Goal: Information Seeking & Learning: Learn about a topic

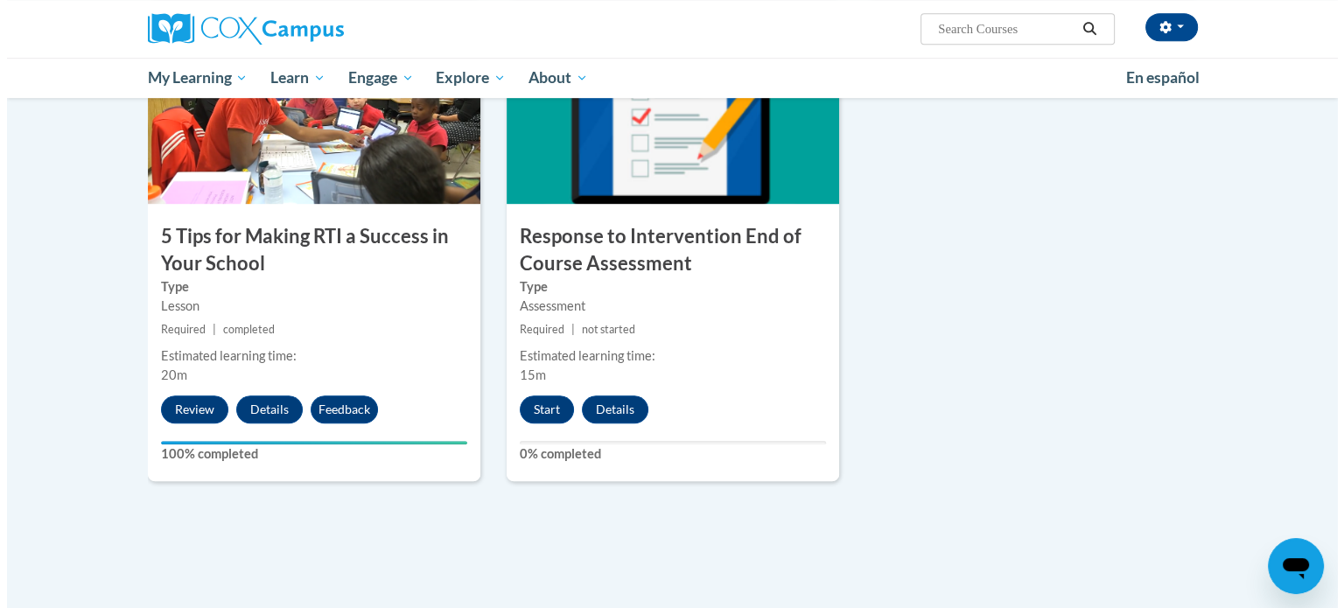
scroll to position [938, 0]
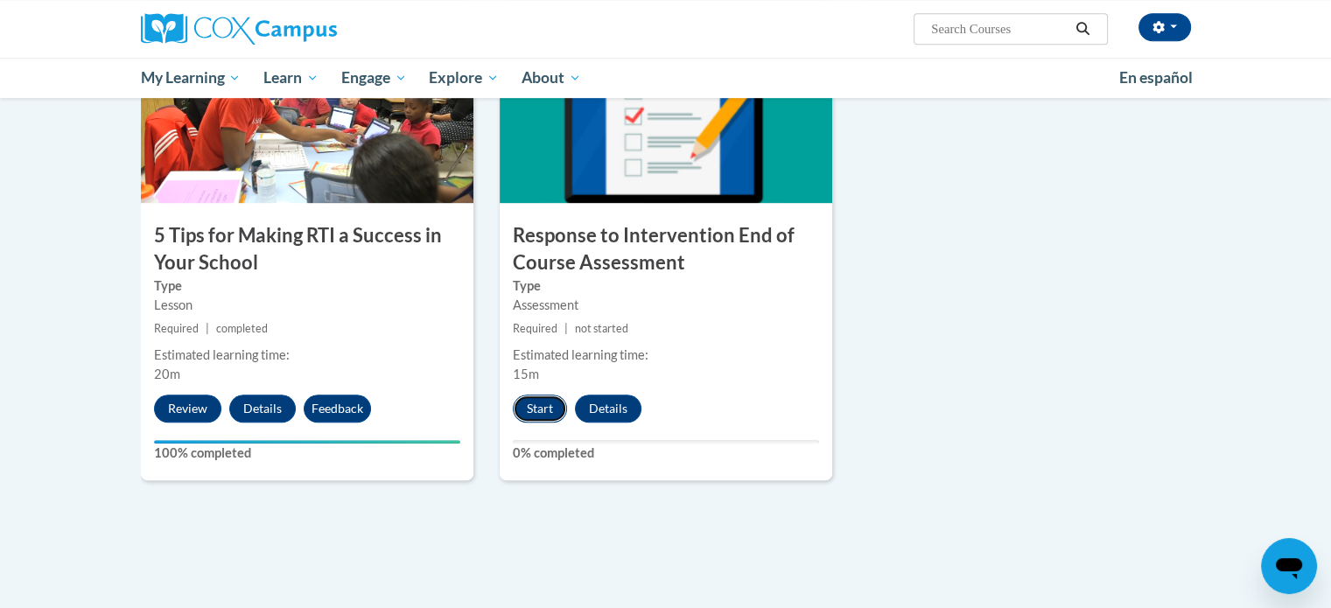
click at [532, 403] on button "Start" at bounding box center [540, 409] width 54 height 28
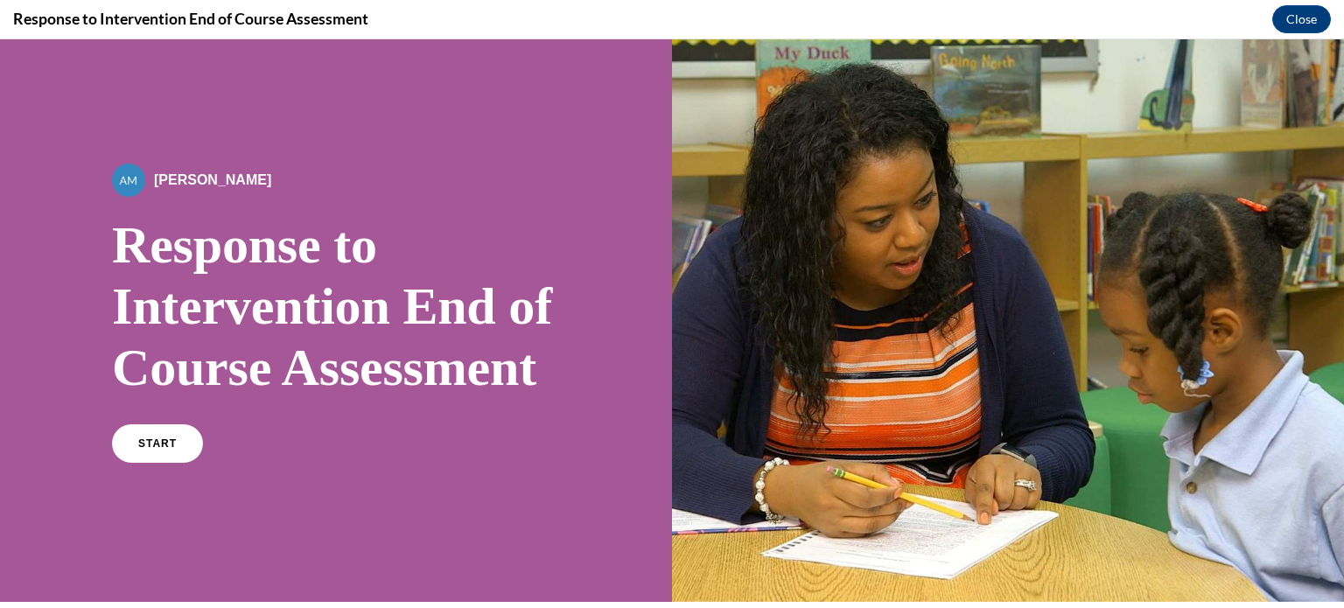
scroll to position [308, 0]
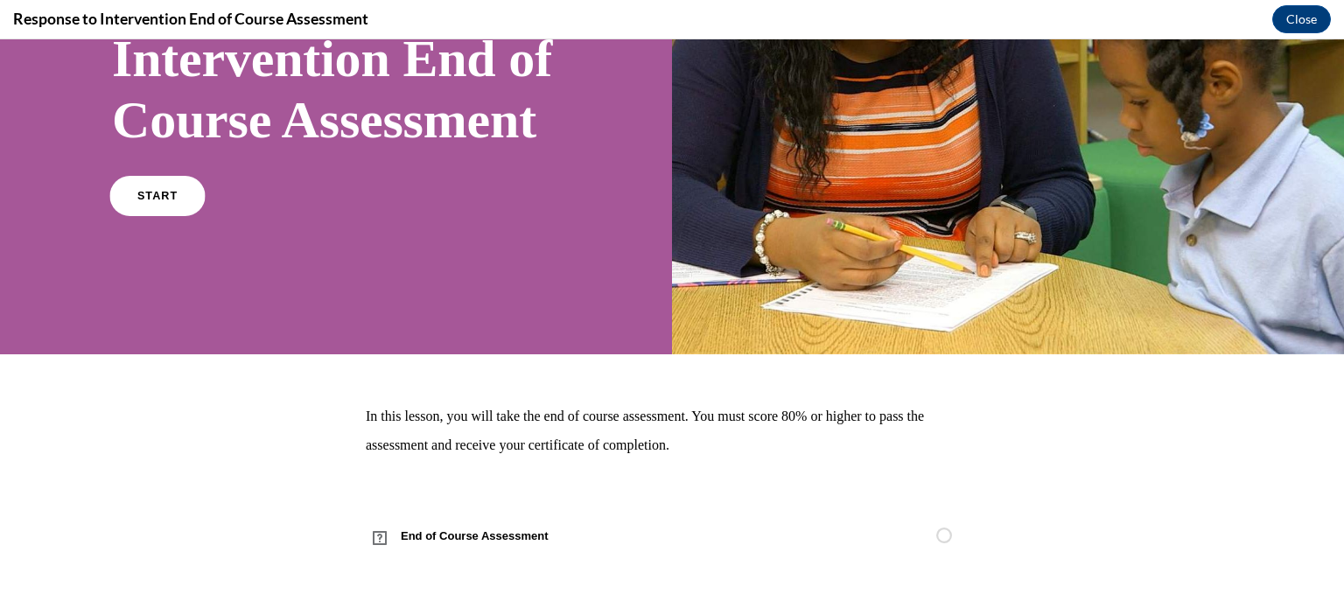
click at [143, 192] on span "START" at bounding box center [157, 196] width 40 height 13
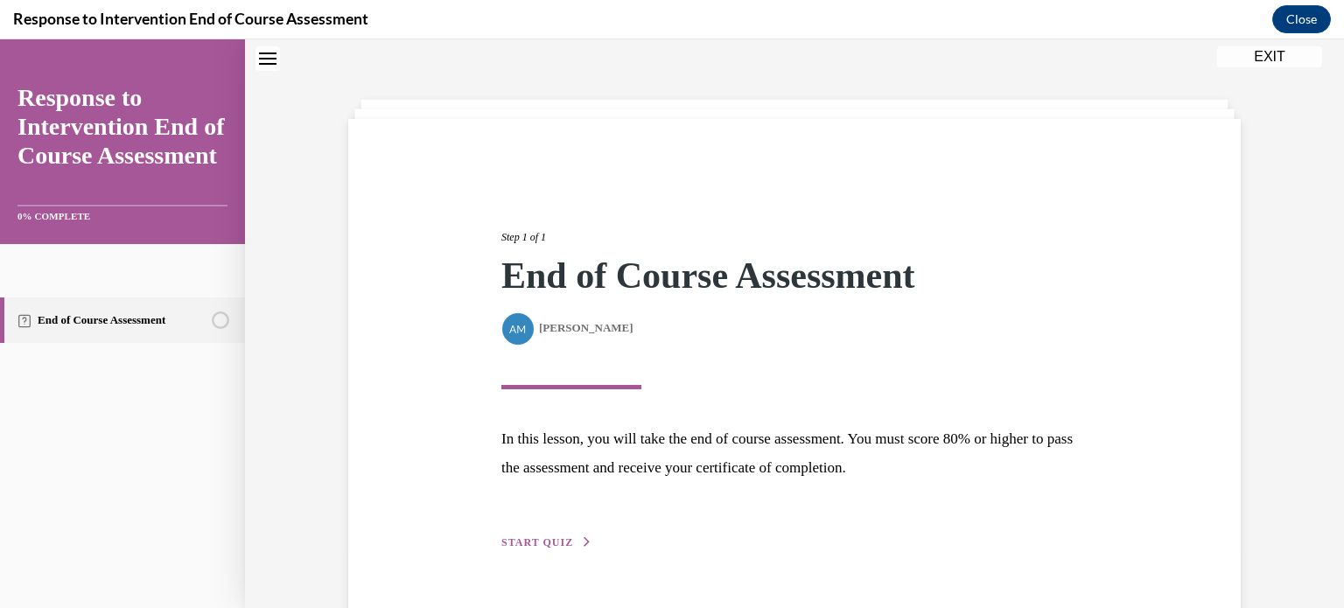
scroll to position [102, 0]
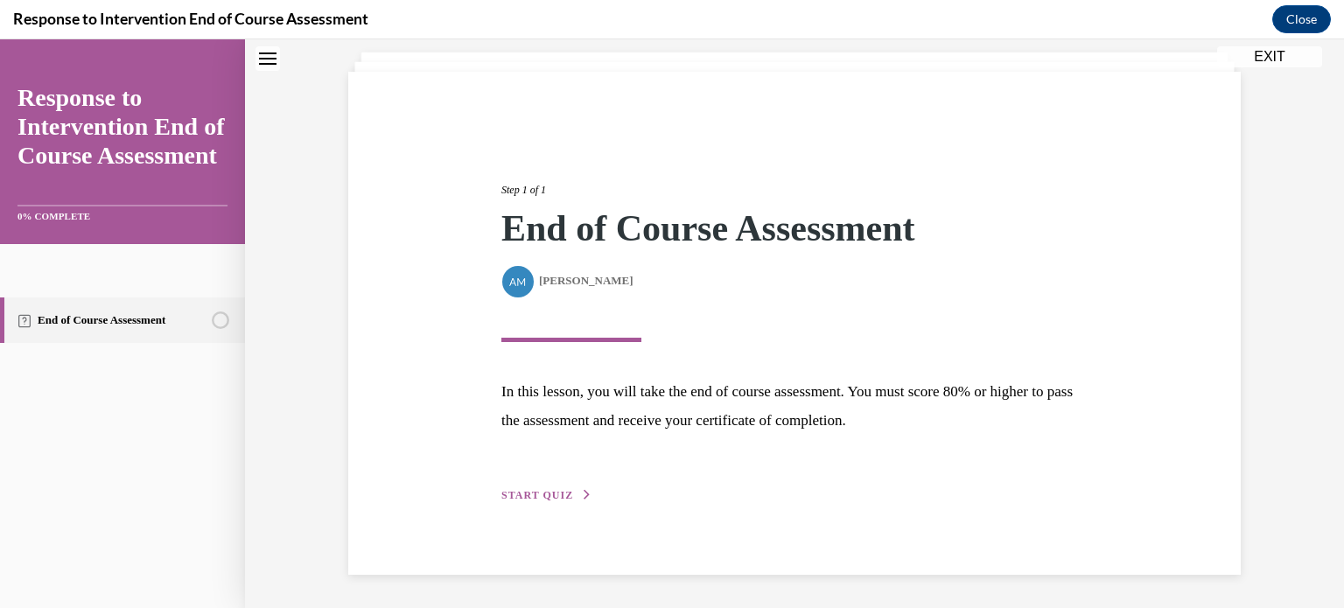
click at [544, 499] on span "START QUIZ" at bounding box center [538, 495] width 72 height 12
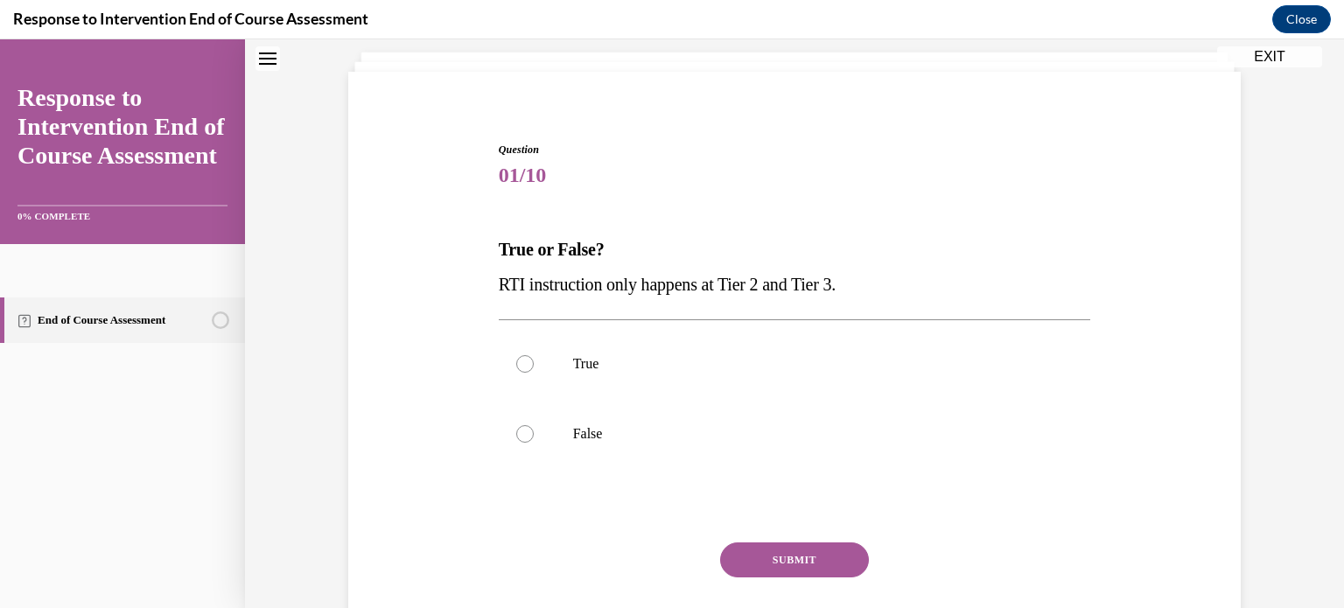
scroll to position [53, 0]
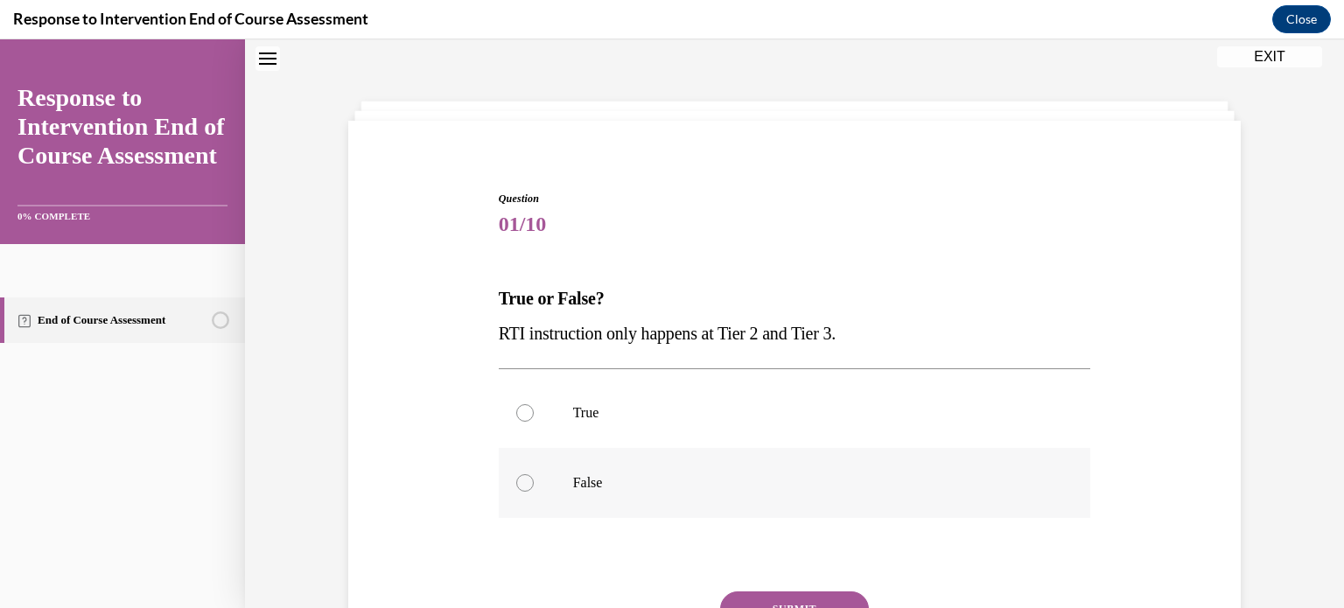
click at [516, 479] on div at bounding box center [525, 483] width 18 height 18
click at [516, 479] on input "False" at bounding box center [525, 483] width 18 height 18
radio input "true"
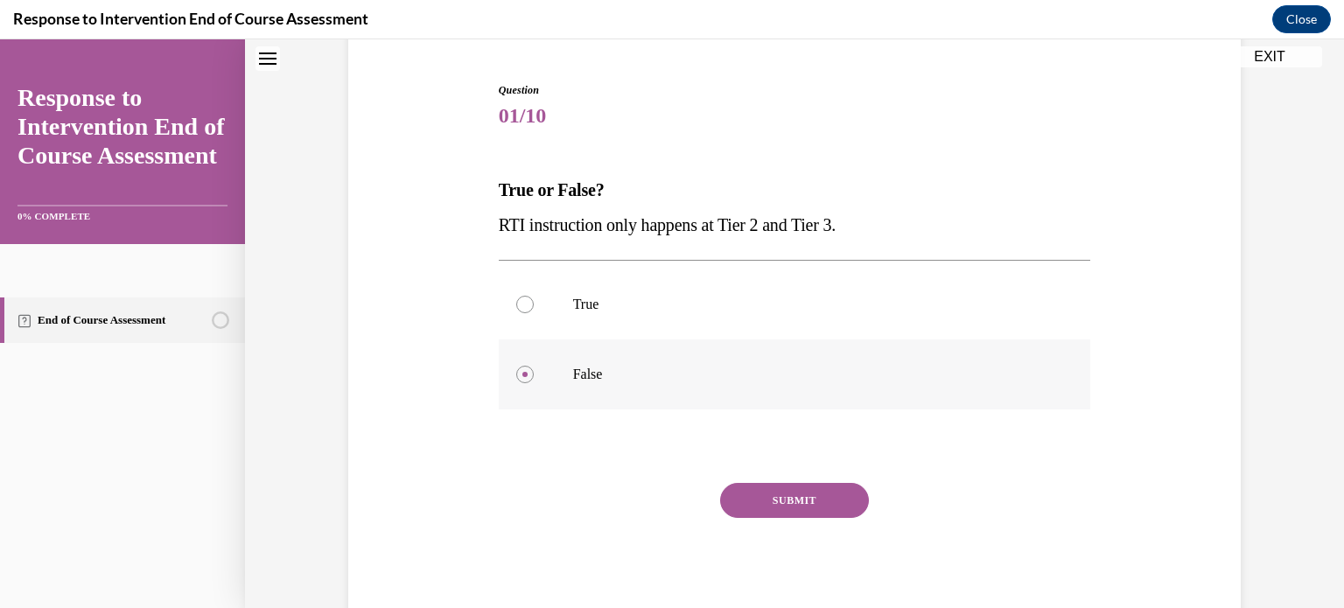
scroll to position [161, 0]
click at [744, 493] on button "SUBMIT" at bounding box center [794, 500] width 149 height 35
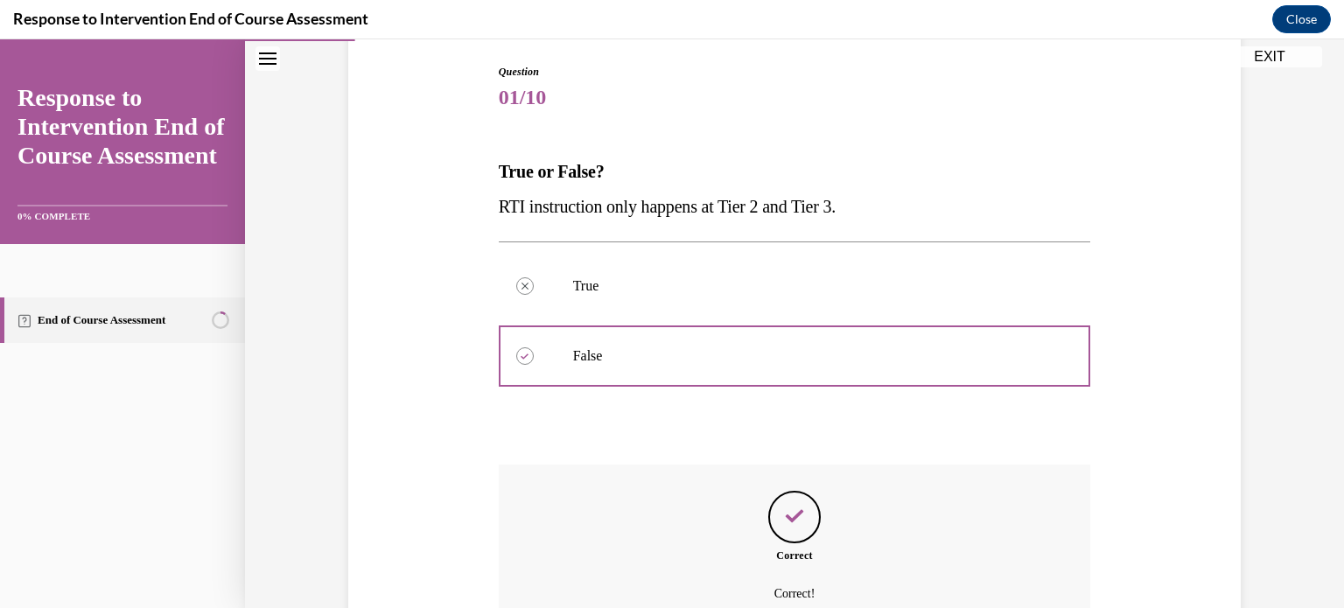
scroll to position [355, 0]
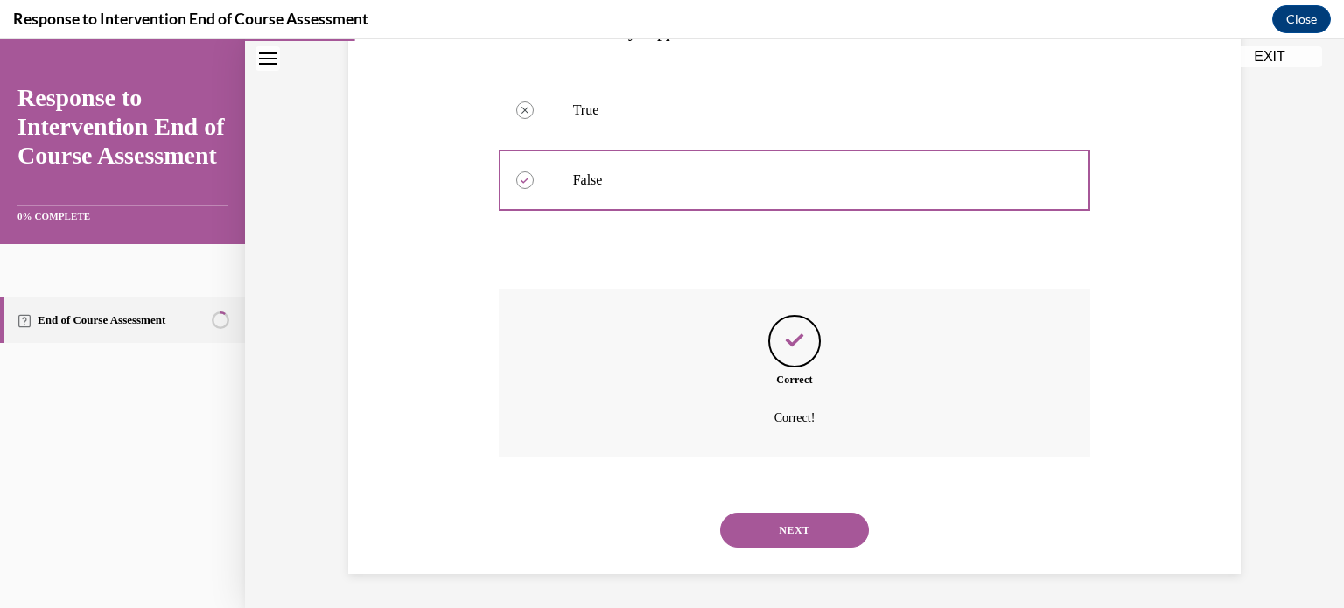
click at [746, 521] on button "NEXT" at bounding box center [794, 530] width 149 height 35
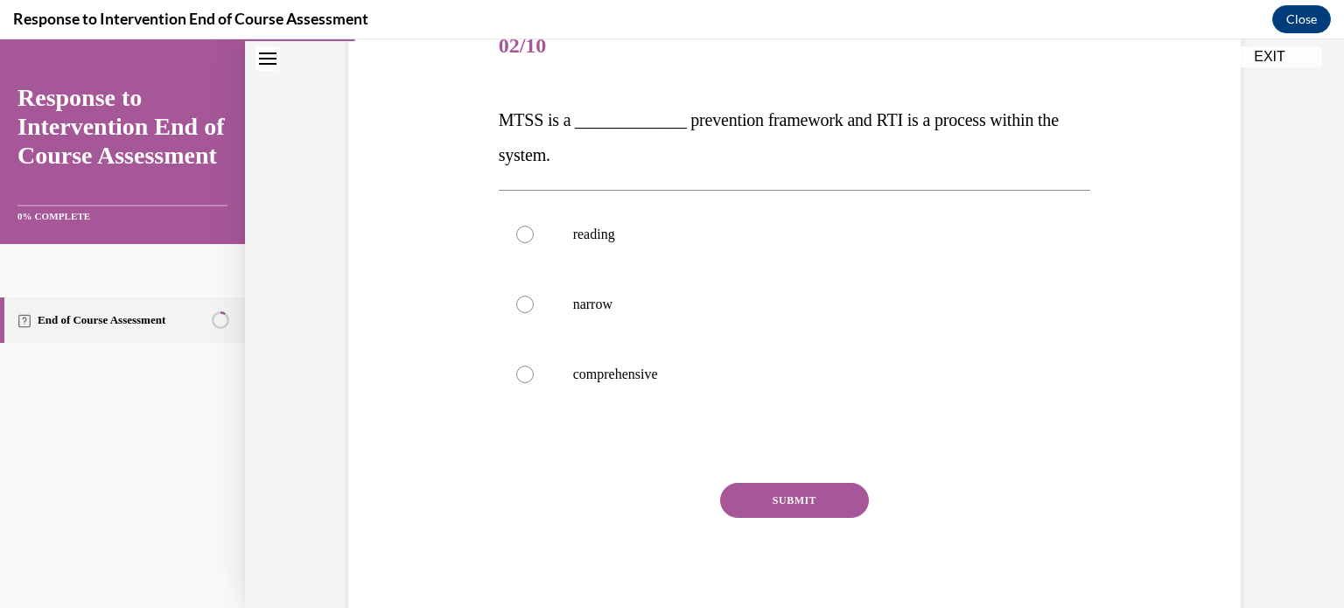
scroll to position [231, 0]
click at [516, 376] on div at bounding box center [525, 375] width 18 height 18
click at [516, 376] on input "comprehensive" at bounding box center [525, 375] width 18 height 18
radio input "true"
click at [739, 496] on button "SUBMIT" at bounding box center [794, 500] width 149 height 35
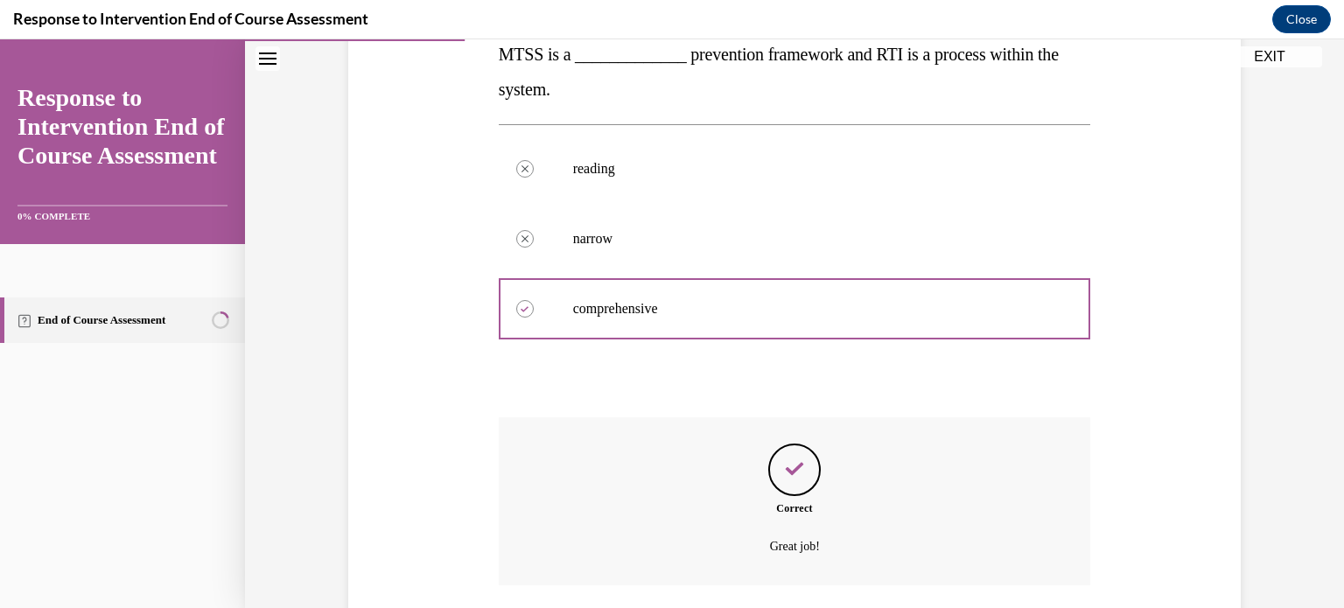
scroll to position [425, 0]
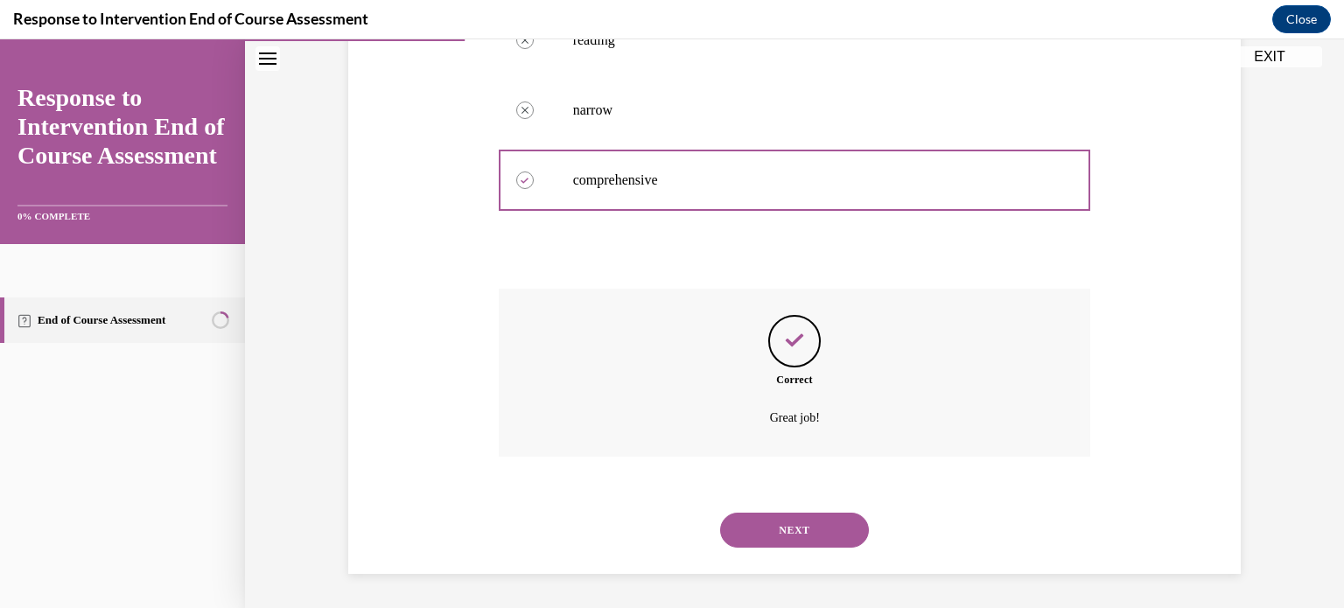
click at [743, 522] on button "NEXT" at bounding box center [794, 530] width 149 height 35
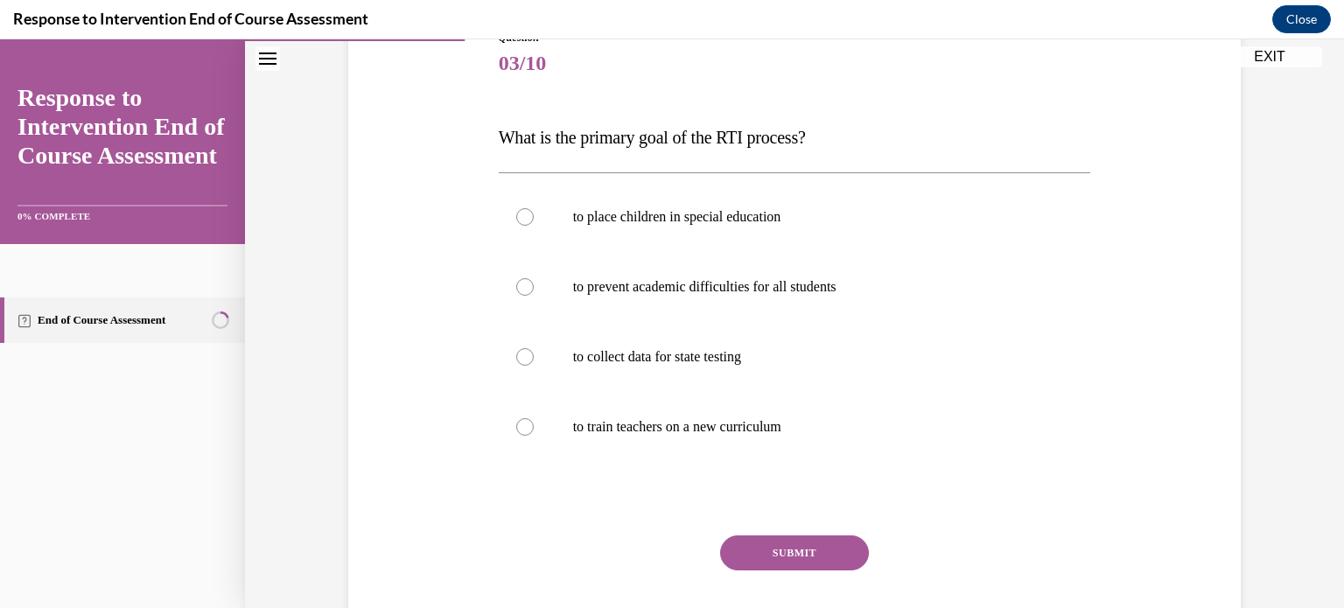
scroll to position [224, 0]
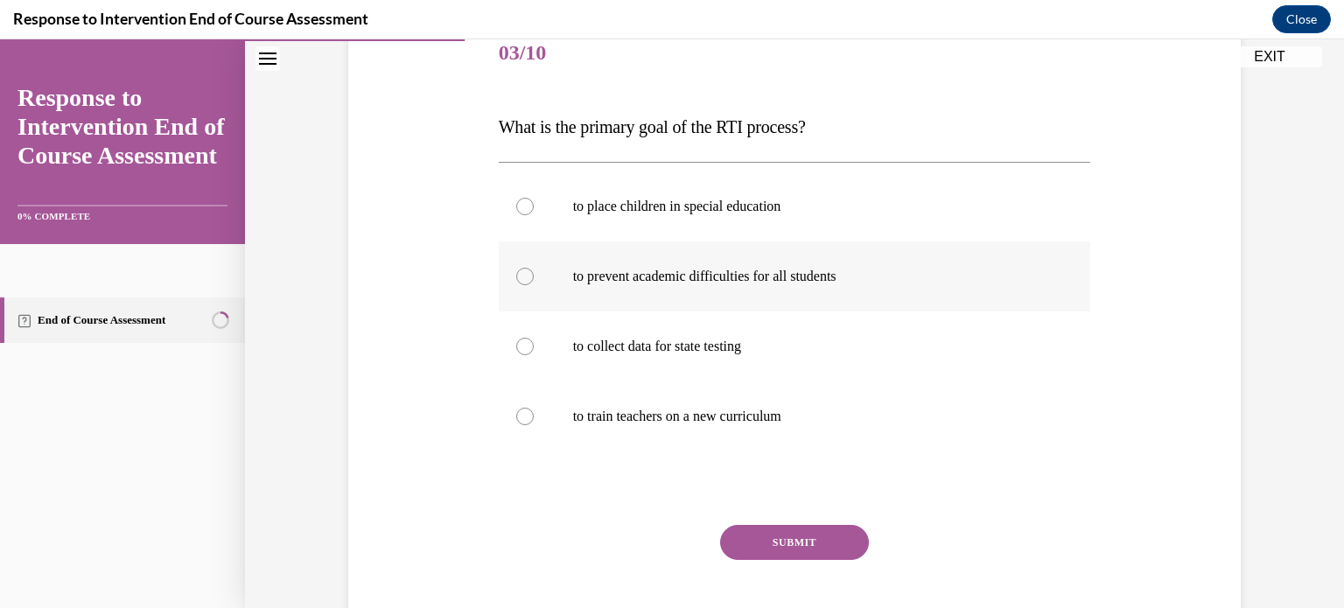
click at [519, 277] on div at bounding box center [525, 277] width 18 height 18
click at [519, 277] on input "to prevent academic difficulties for all students" at bounding box center [525, 277] width 18 height 18
radio input "true"
click at [809, 532] on button "SUBMIT" at bounding box center [794, 542] width 149 height 35
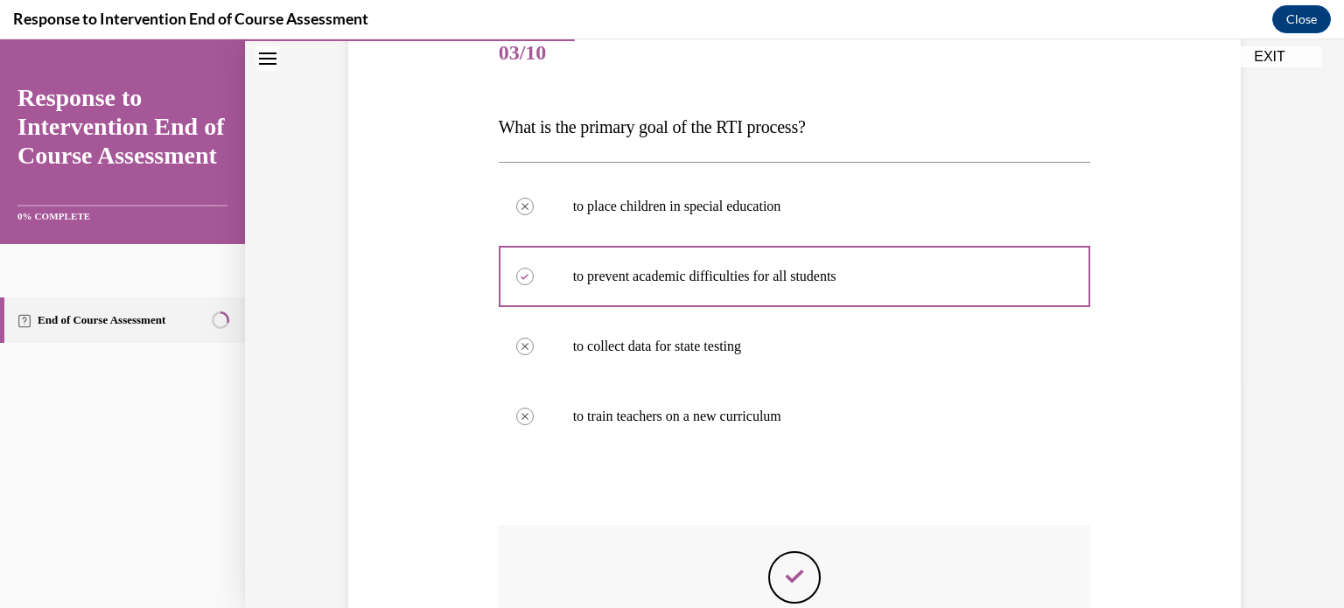
scroll to position [460, 0]
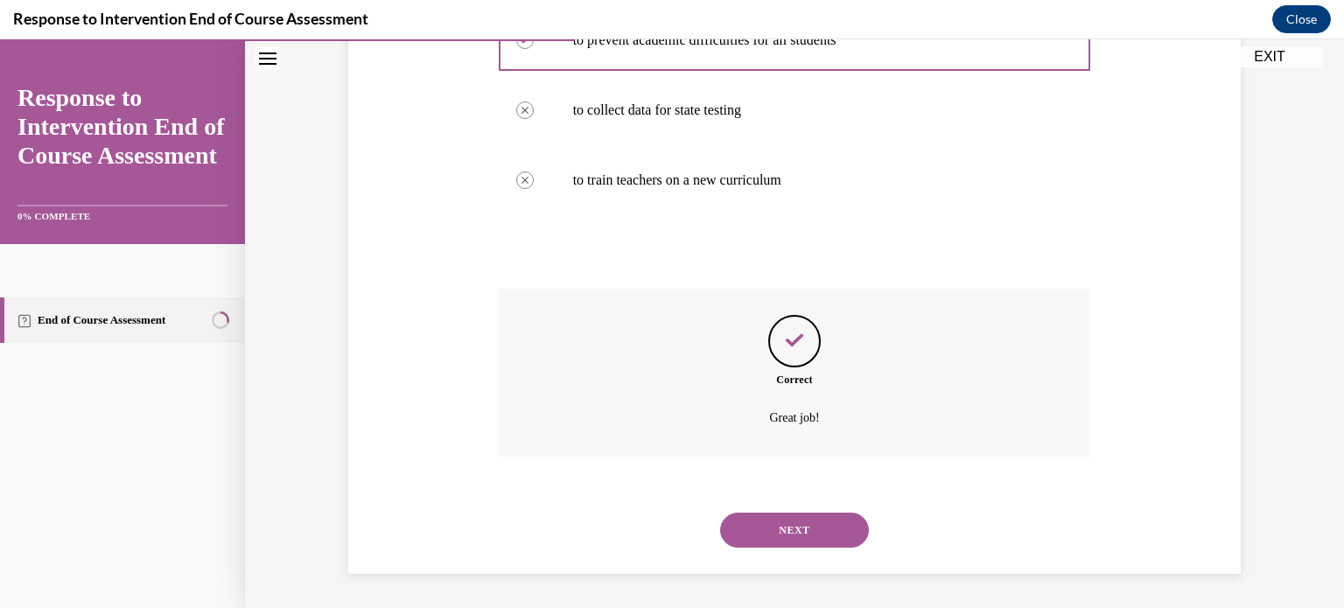
click at [809, 532] on button "NEXT" at bounding box center [794, 530] width 149 height 35
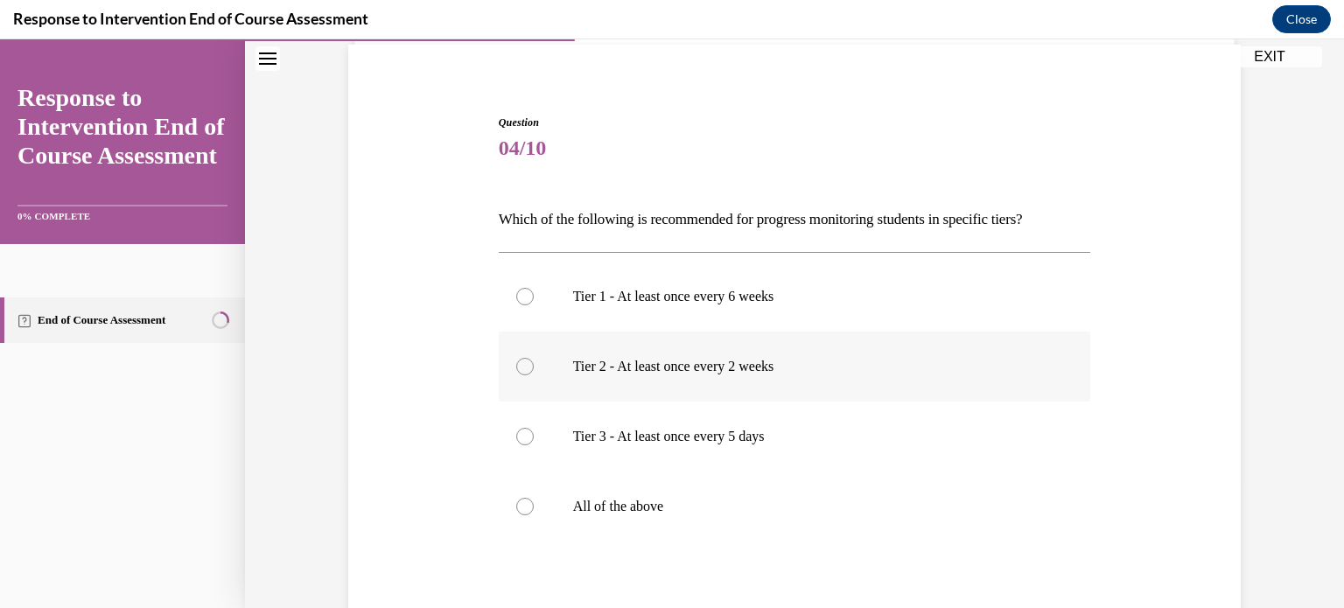
scroll to position [130, 0]
click at [522, 500] on div at bounding box center [525, 506] width 18 height 18
click at [522, 500] on input "All of the above" at bounding box center [525, 506] width 18 height 18
radio input "true"
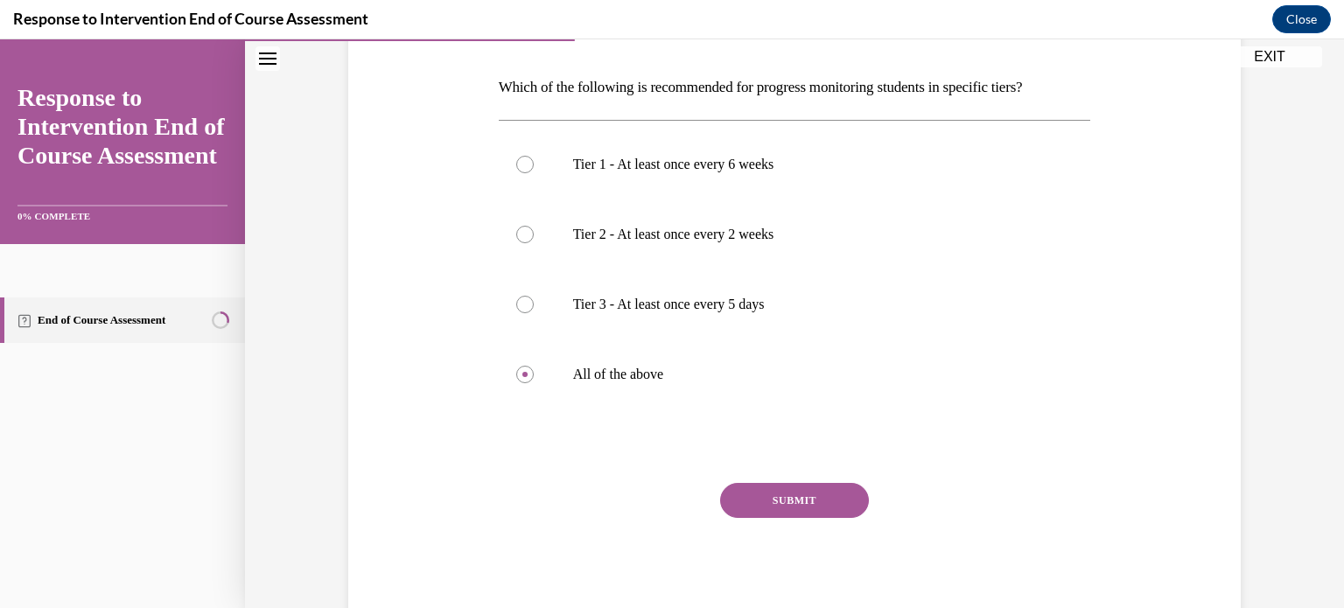
click at [740, 492] on button "SUBMIT" at bounding box center [794, 500] width 149 height 35
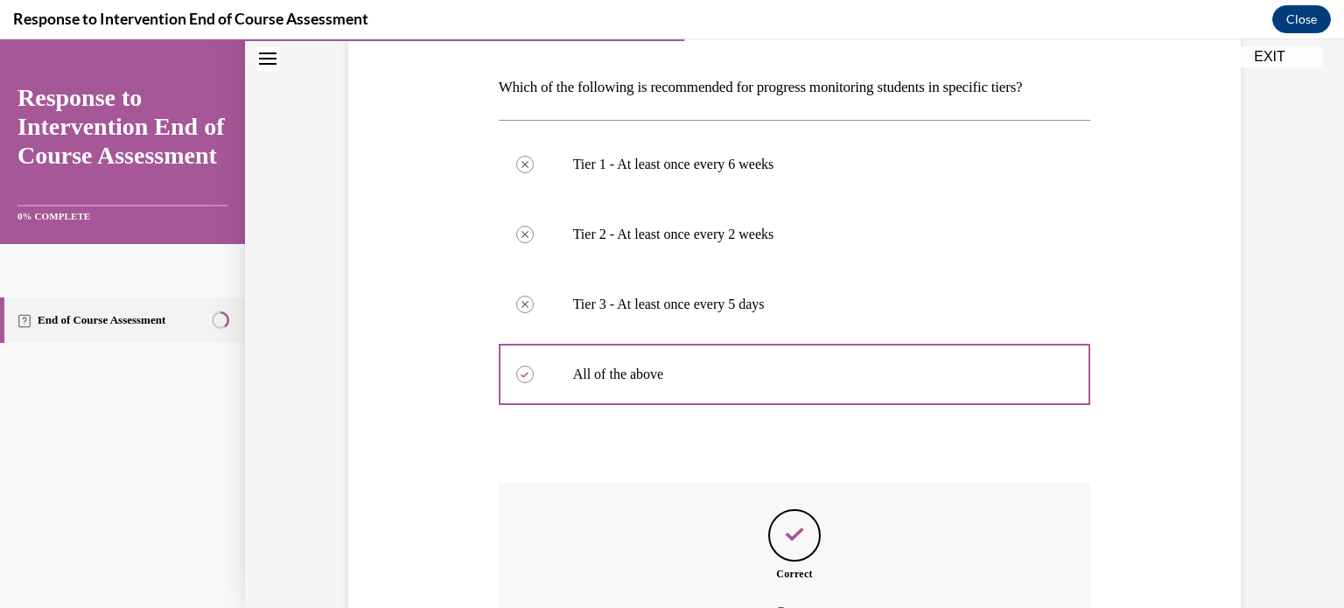
scroll to position [455, 0]
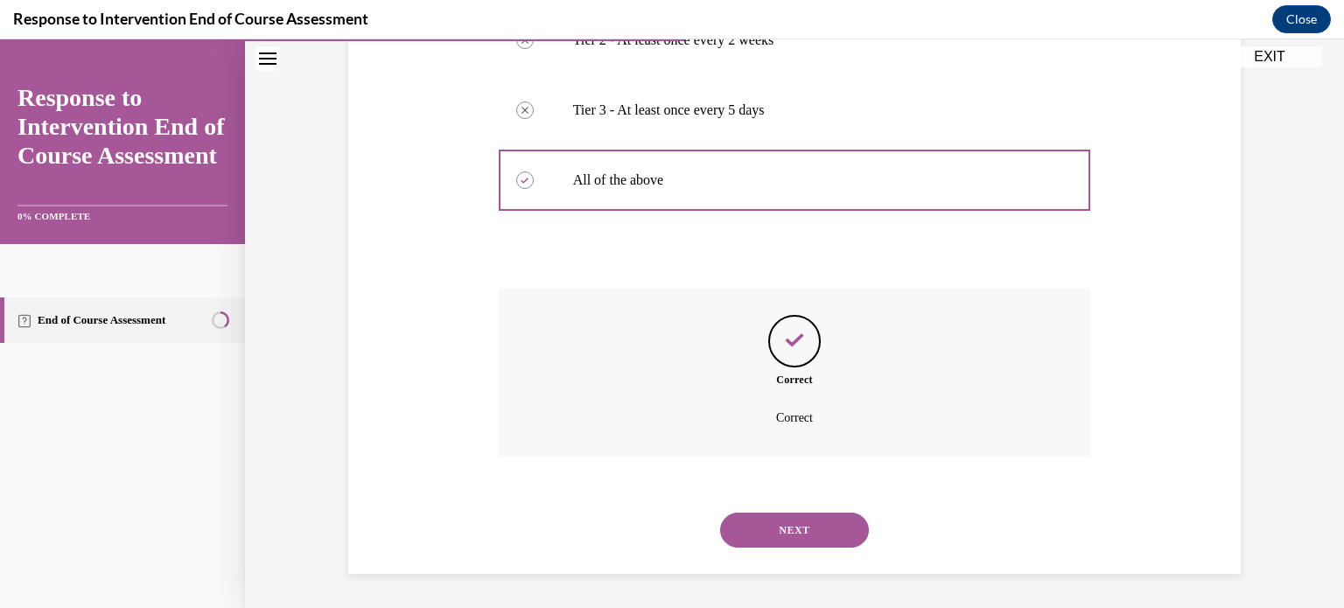
click at [763, 525] on button "NEXT" at bounding box center [794, 530] width 149 height 35
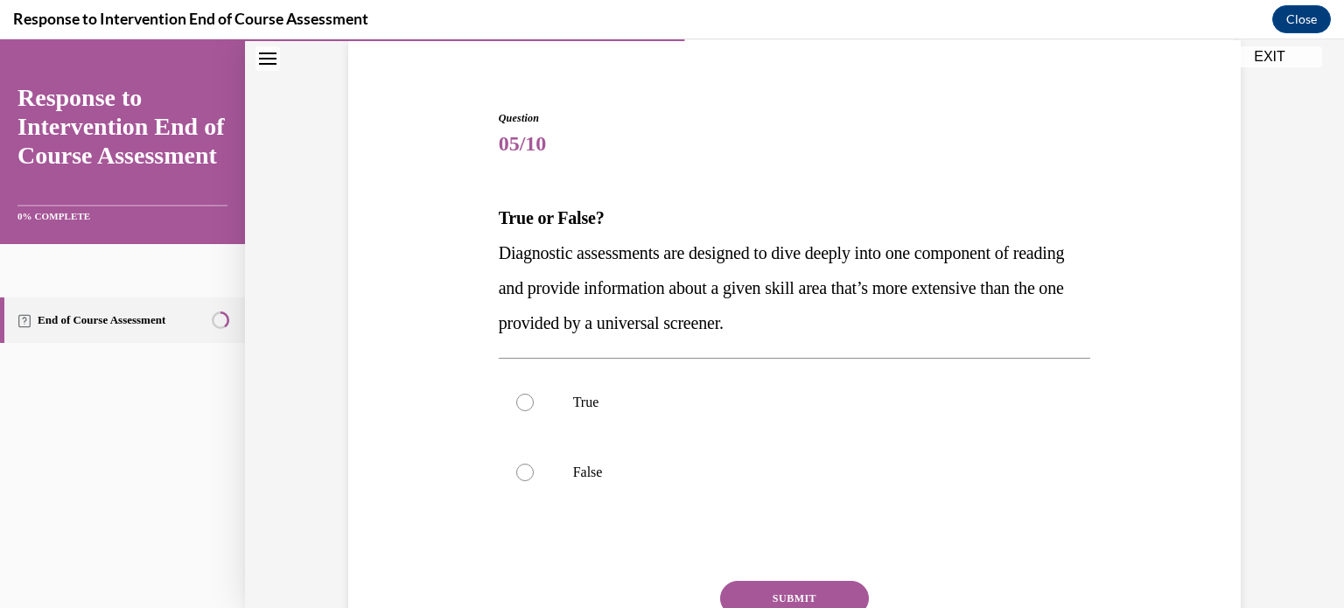
scroll to position [165, 0]
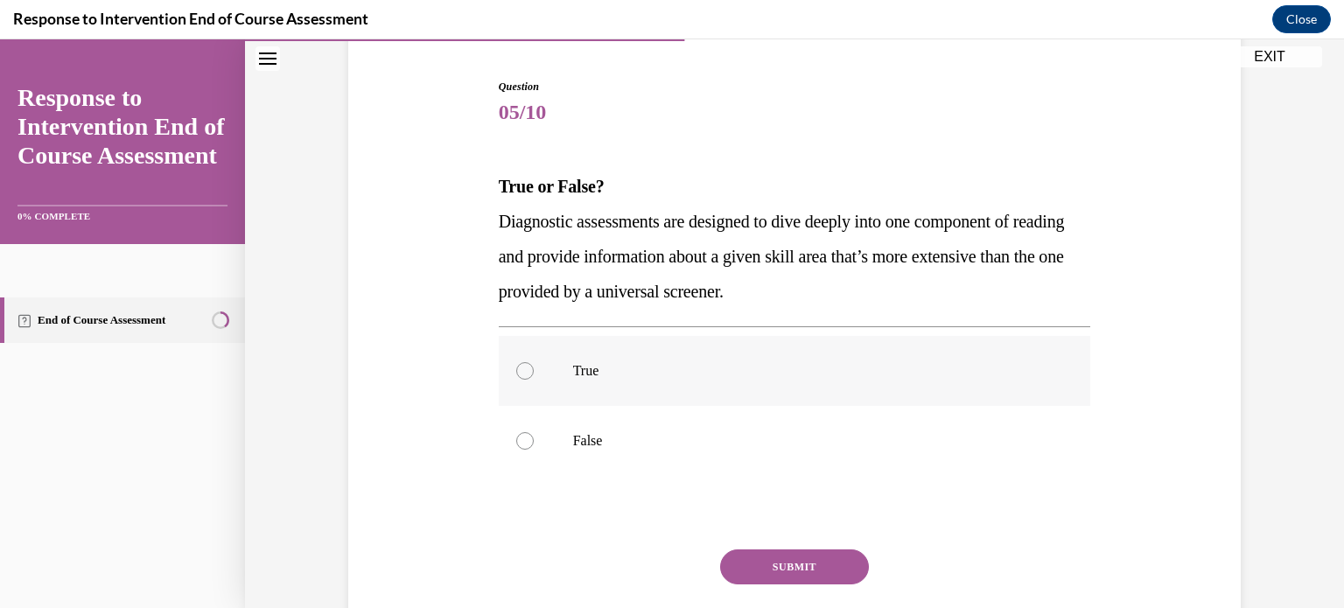
click at [519, 381] on label "True" at bounding box center [795, 371] width 593 height 70
click at [519, 380] on input "True" at bounding box center [525, 371] width 18 height 18
radio input "true"
click at [768, 566] on button "SUBMIT" at bounding box center [794, 567] width 149 height 35
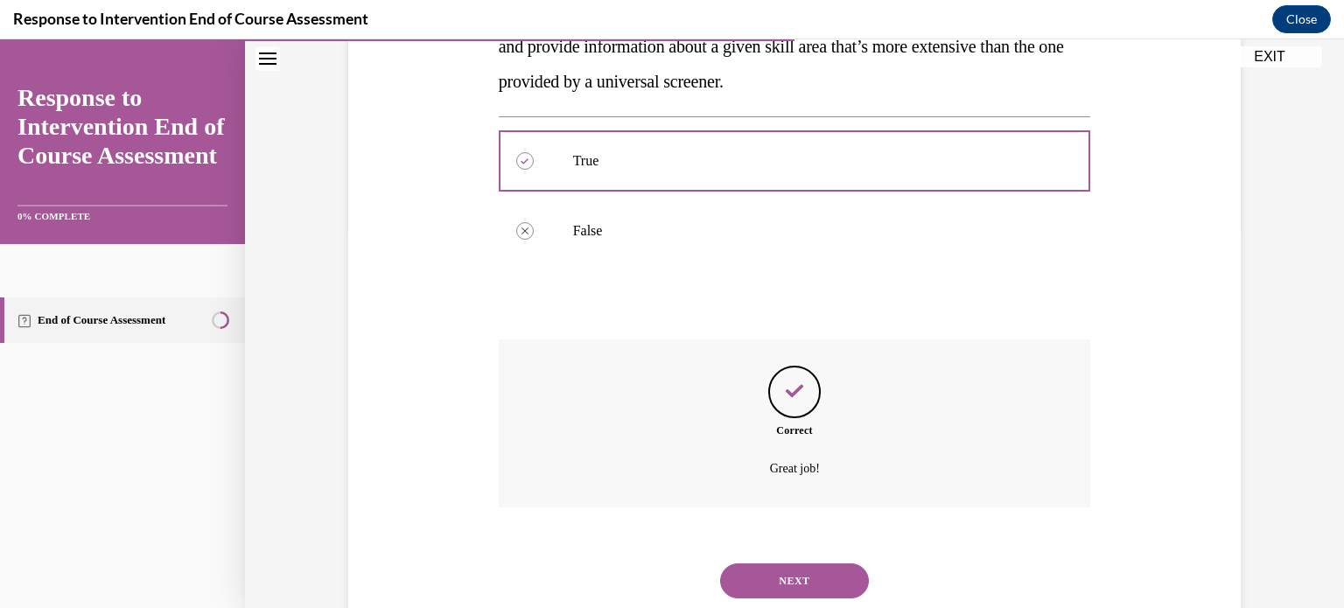
scroll to position [382, 0]
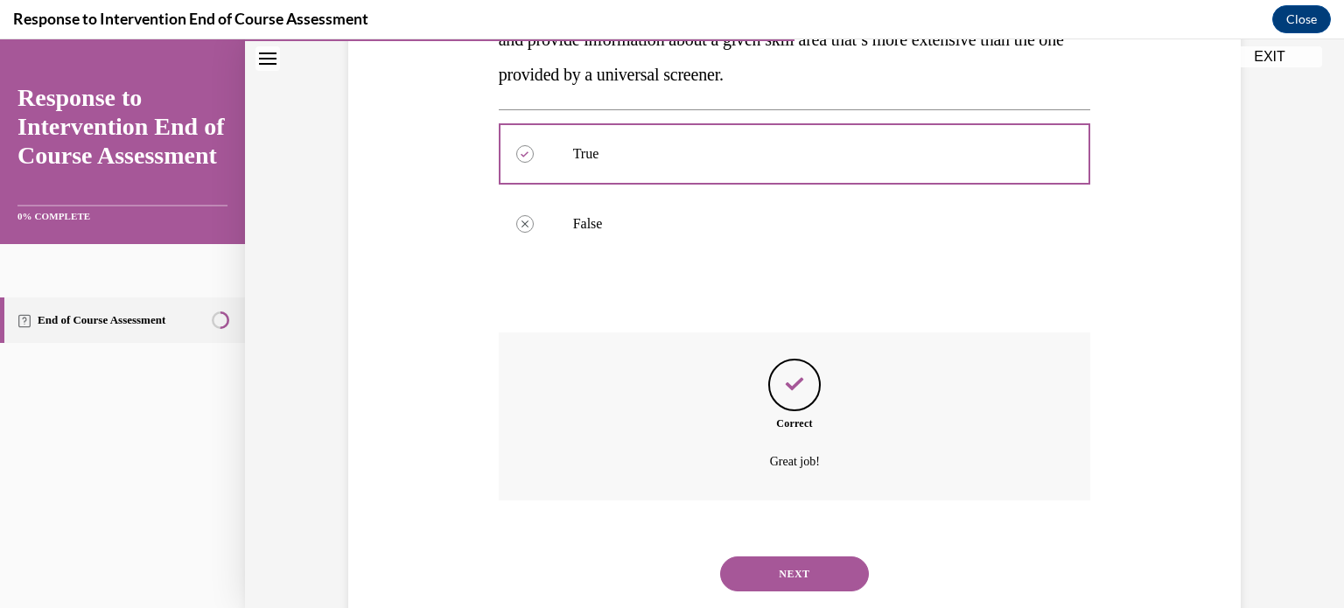
click at [768, 566] on button "NEXT" at bounding box center [794, 574] width 149 height 35
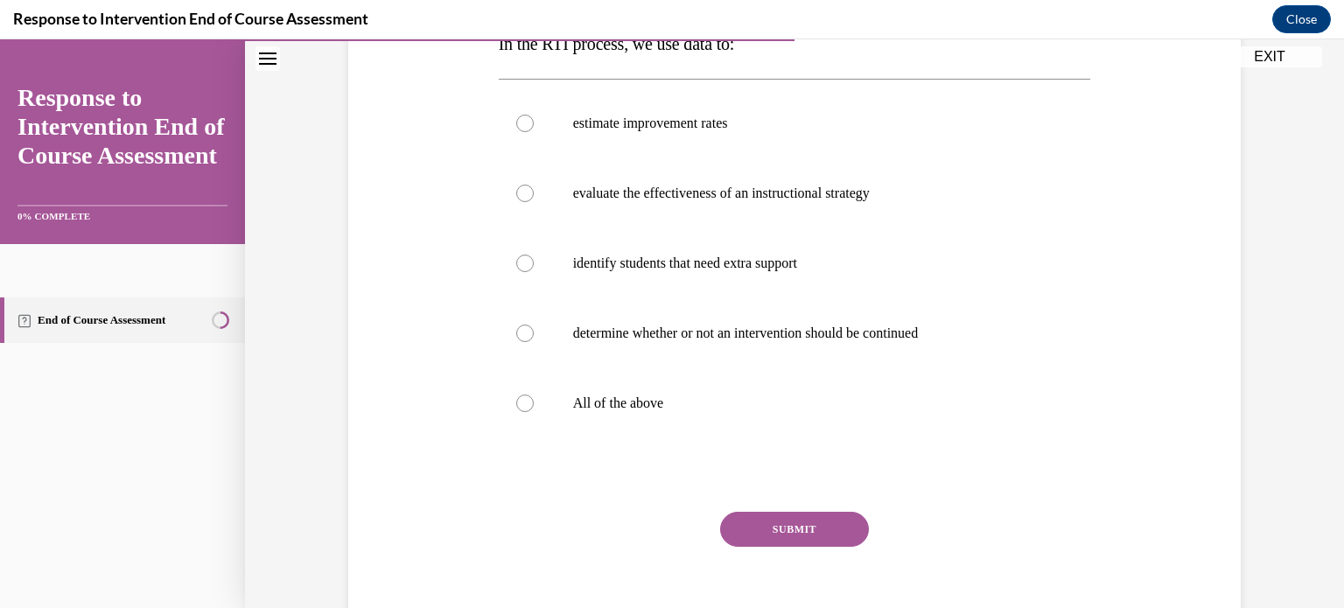
scroll to position [308, 0]
click at [507, 403] on label "All of the above" at bounding box center [795, 403] width 593 height 70
click at [516, 403] on input "All of the above" at bounding box center [525, 403] width 18 height 18
radio input "true"
click at [744, 522] on button "SUBMIT" at bounding box center [794, 528] width 149 height 35
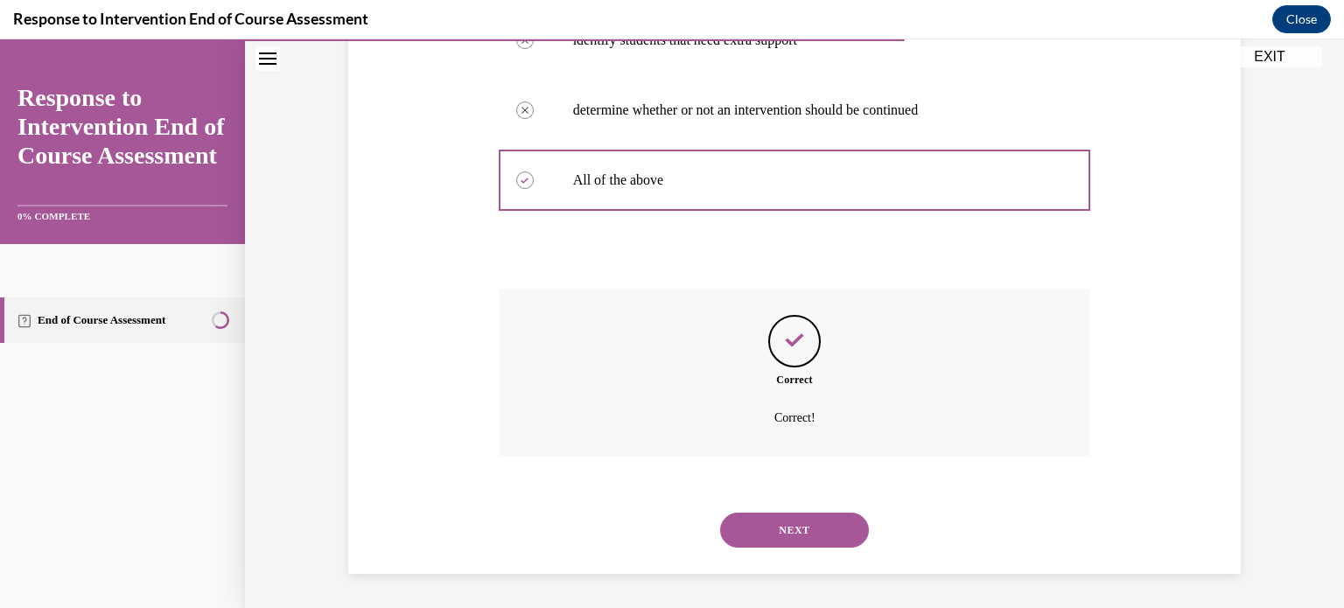
click at [744, 522] on button "NEXT" at bounding box center [794, 530] width 149 height 35
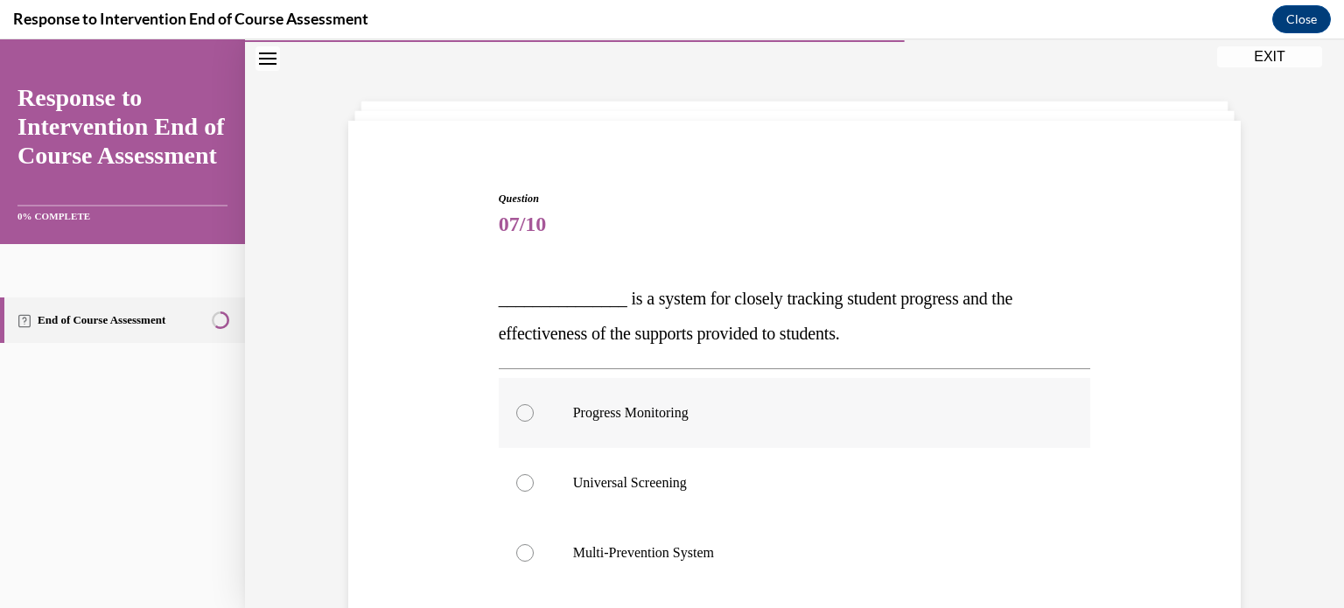
click at [525, 419] on label "Progress Monitoring" at bounding box center [795, 413] width 593 height 70
click at [525, 419] on input "Progress Monitoring" at bounding box center [525, 413] width 18 height 18
radio input "true"
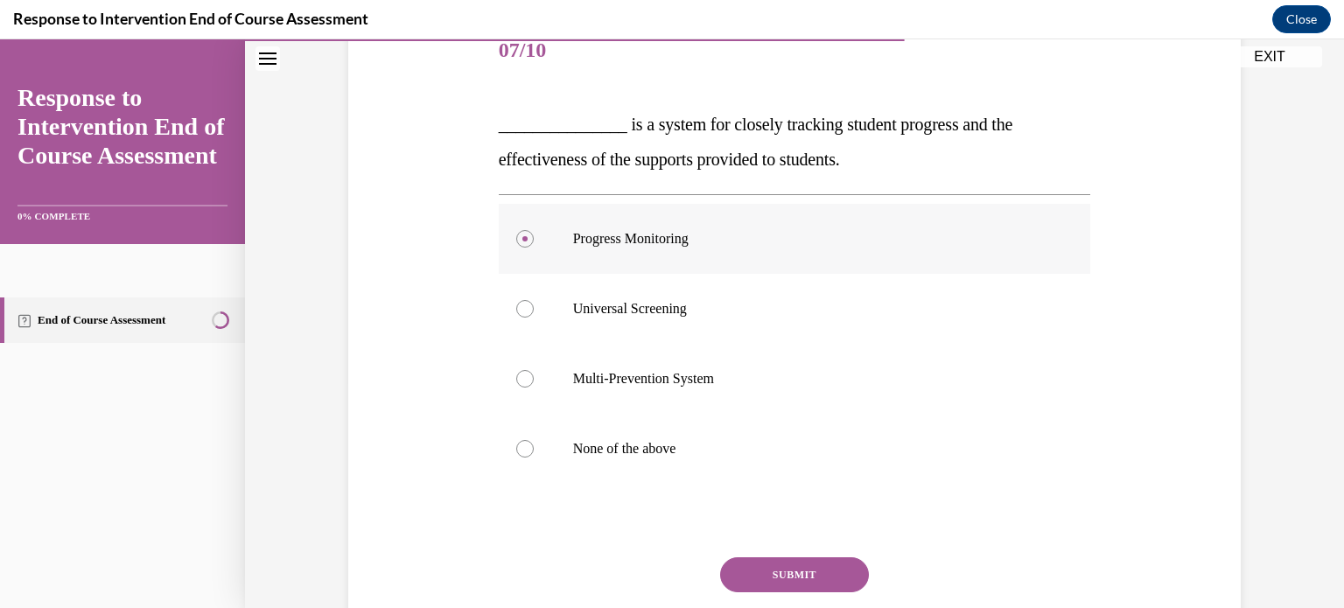
scroll to position [266, 0]
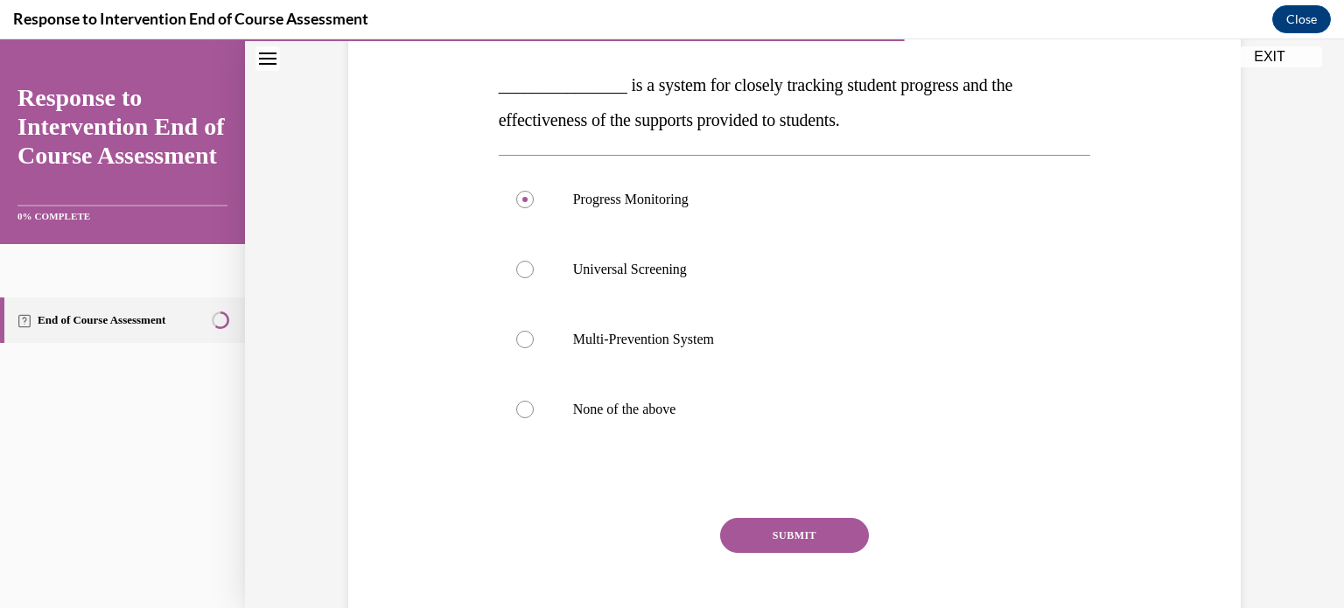
click at [749, 539] on button "SUBMIT" at bounding box center [794, 535] width 149 height 35
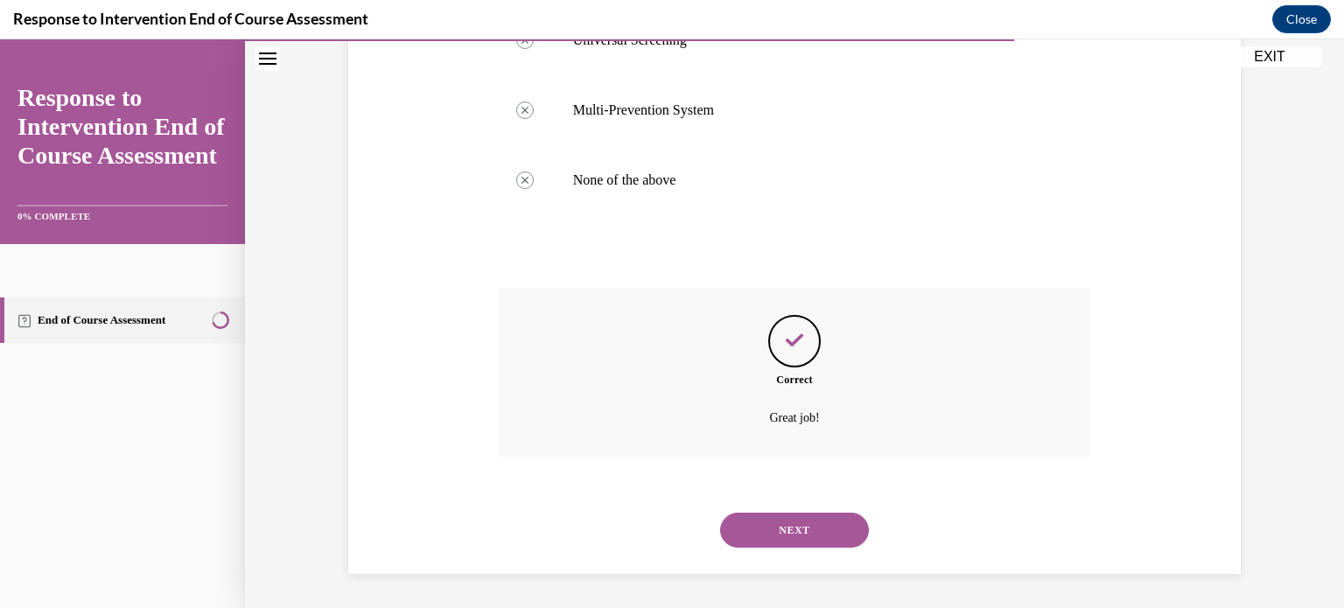
click at [749, 539] on button "NEXT" at bounding box center [794, 530] width 149 height 35
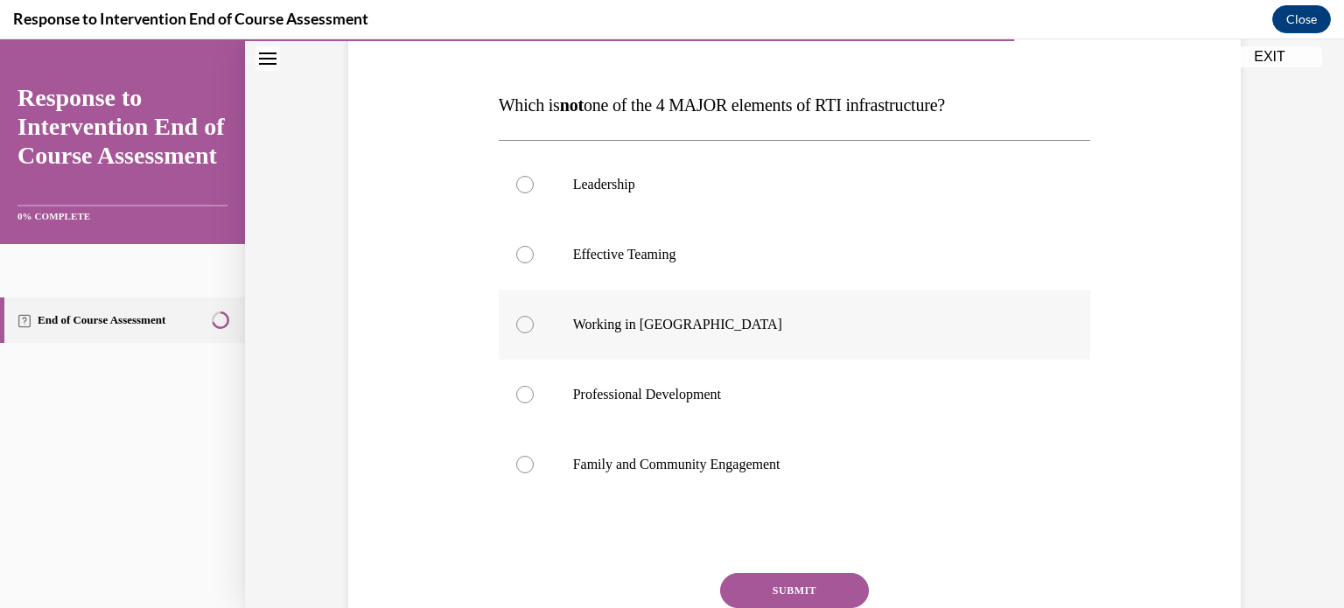
scroll to position [248, 0]
click at [518, 317] on div at bounding box center [525, 323] width 18 height 18
click at [518, 317] on input "Working in [GEOGRAPHIC_DATA]" at bounding box center [525, 323] width 18 height 18
radio input "true"
click at [770, 586] on button "SUBMIT" at bounding box center [794, 589] width 149 height 35
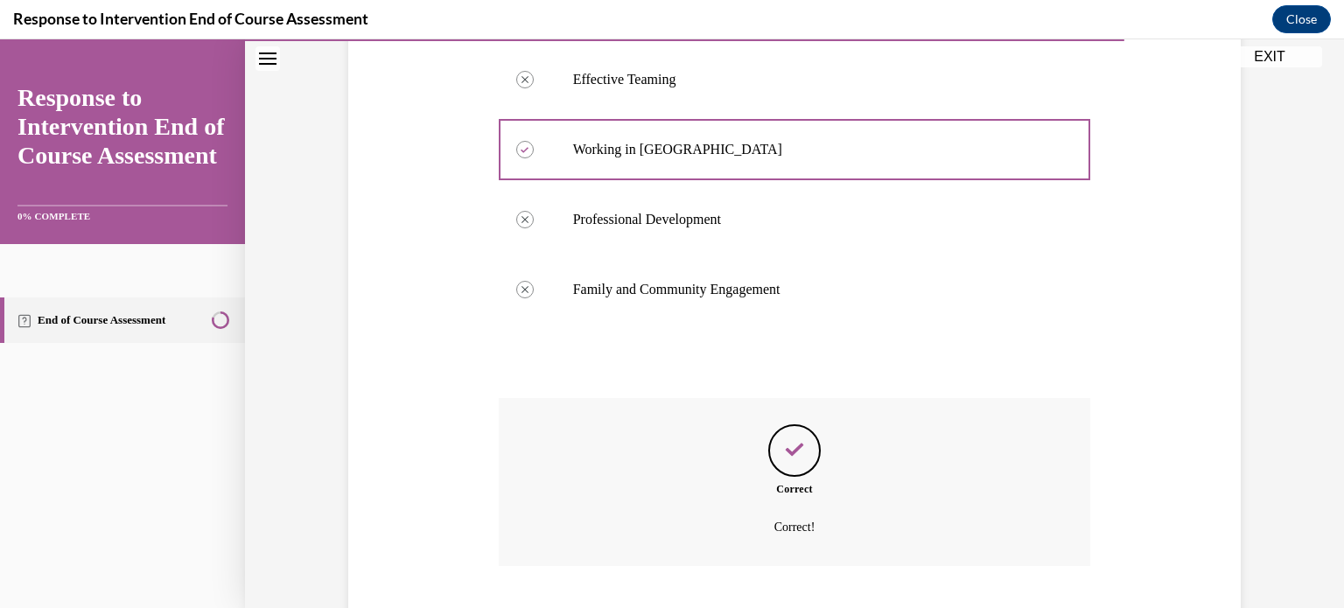
scroll to position [530, 0]
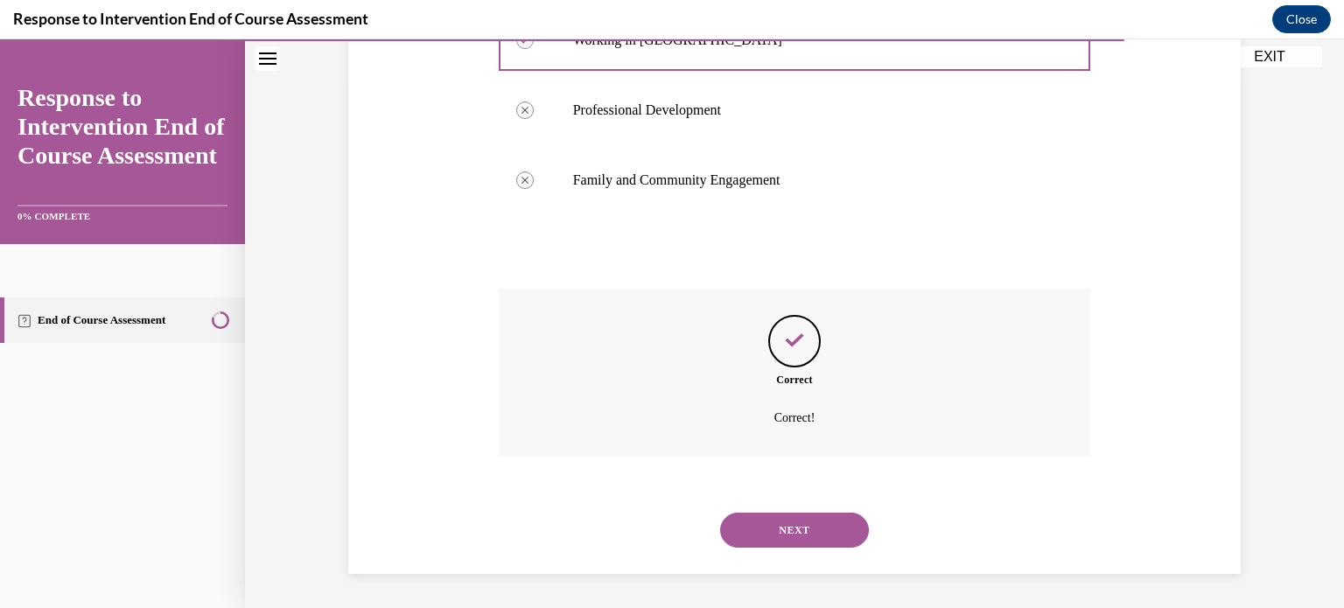
click at [769, 528] on button "NEXT" at bounding box center [794, 530] width 149 height 35
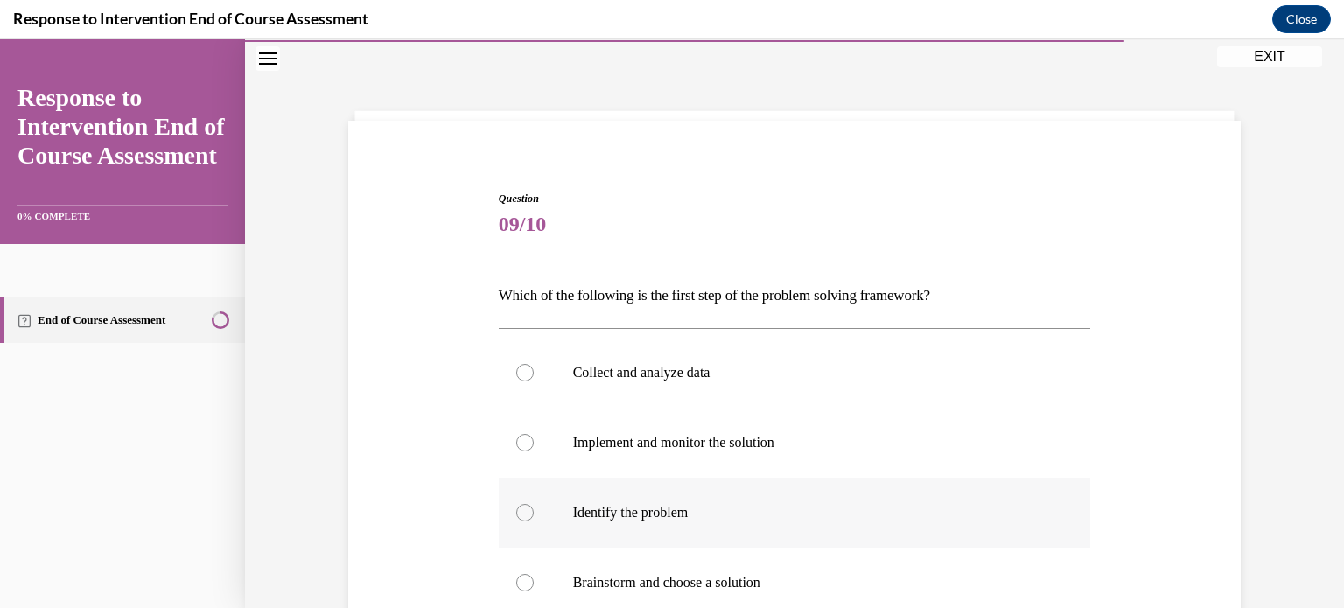
click at [517, 513] on div at bounding box center [525, 513] width 18 height 18
click at [517, 513] on input "Identify the problem" at bounding box center [525, 513] width 18 height 18
radio input "true"
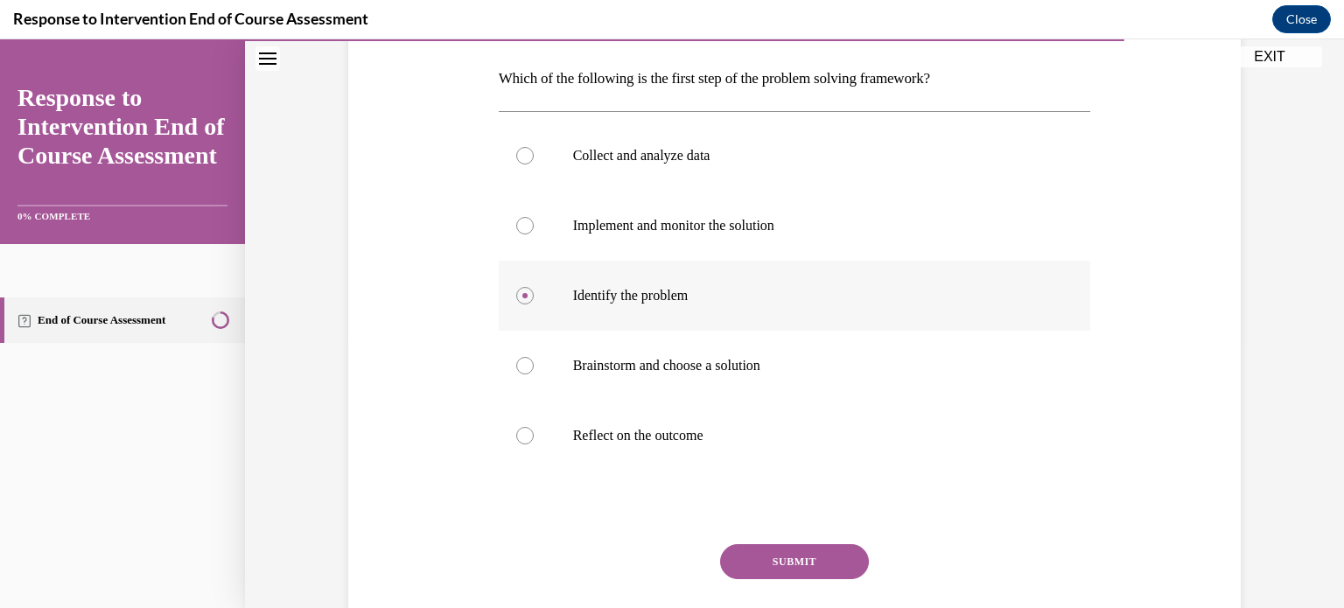
scroll to position [277, 0]
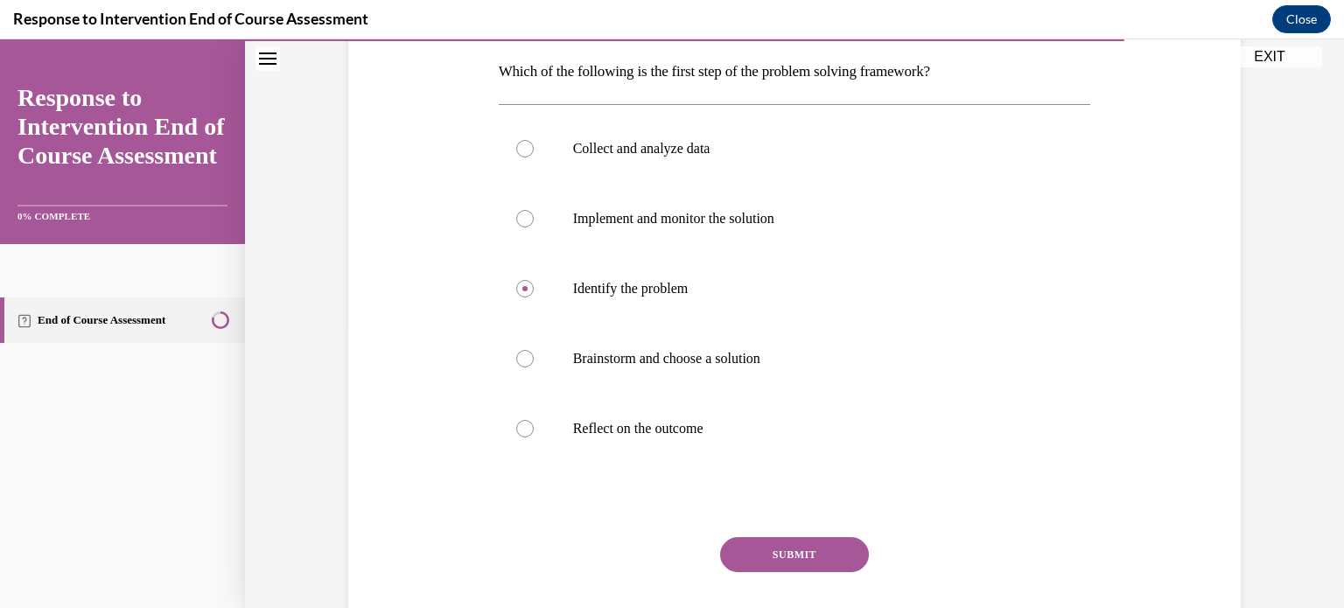
click at [777, 545] on button "SUBMIT" at bounding box center [794, 554] width 149 height 35
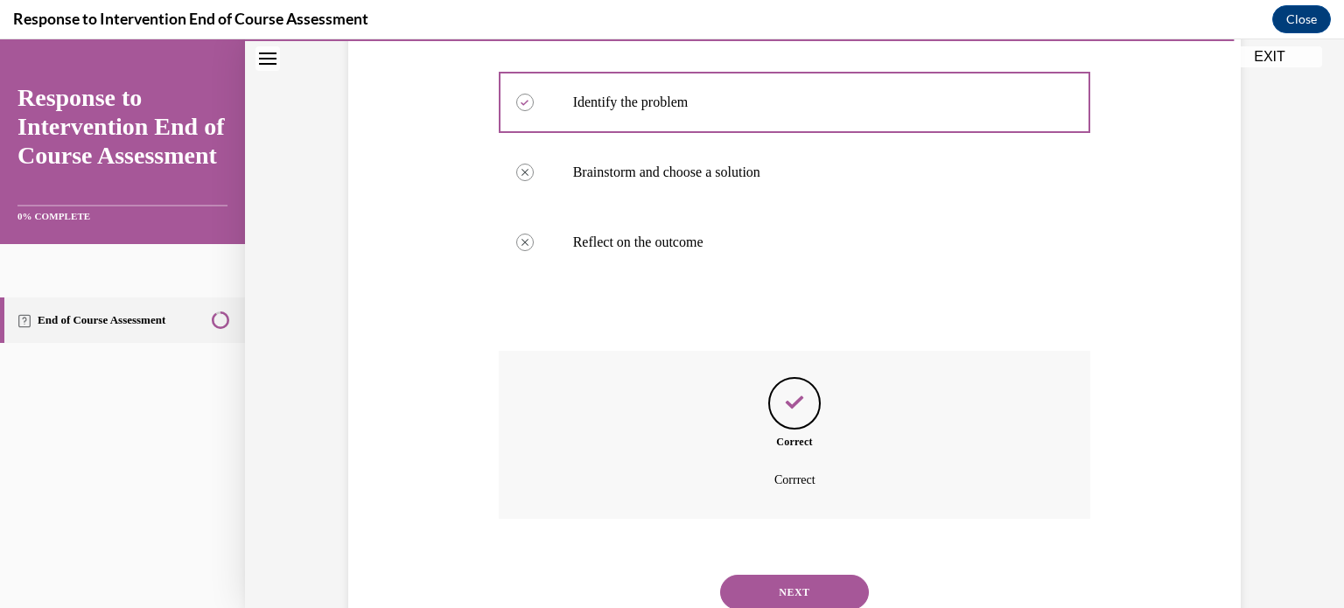
scroll to position [525, 0]
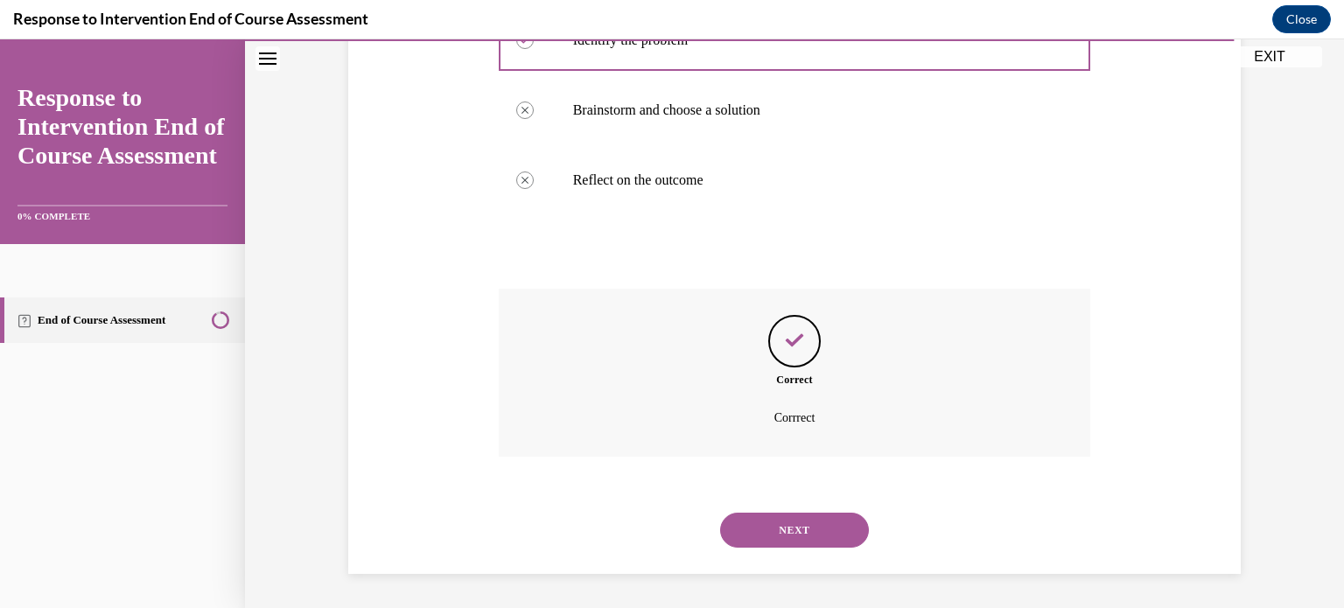
click at [774, 524] on button "NEXT" at bounding box center [794, 530] width 149 height 35
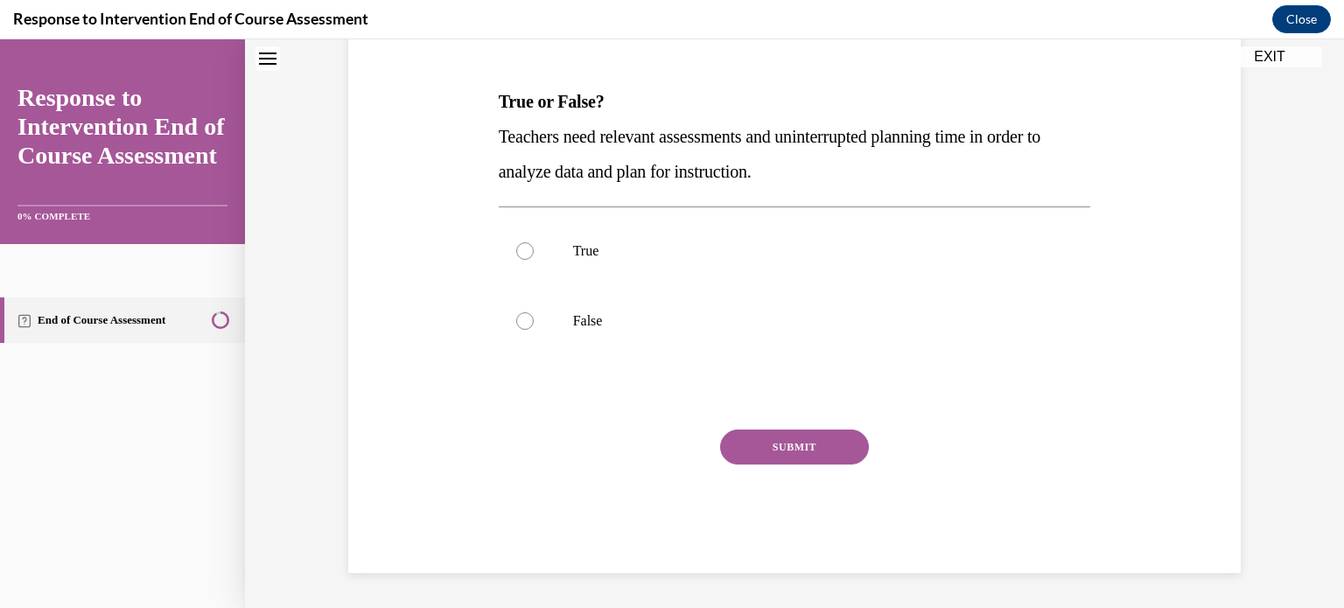
scroll to position [53, 0]
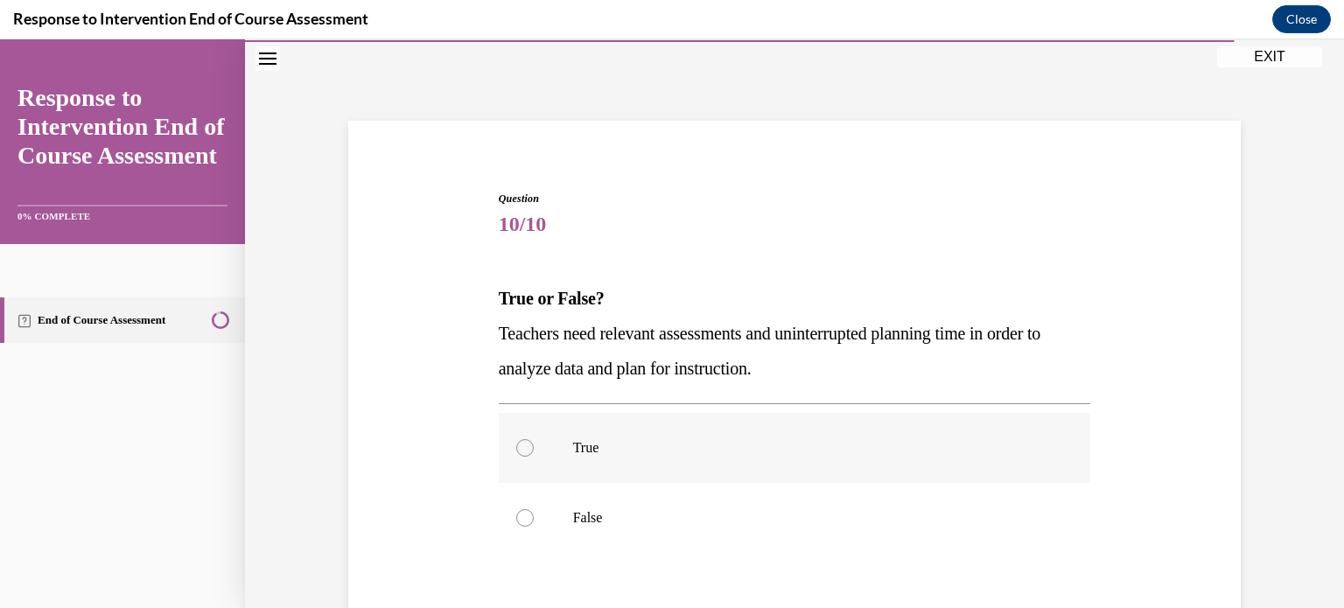
click at [517, 451] on div at bounding box center [525, 448] width 18 height 18
click at [517, 451] on input "True" at bounding box center [525, 448] width 18 height 18
radio input "true"
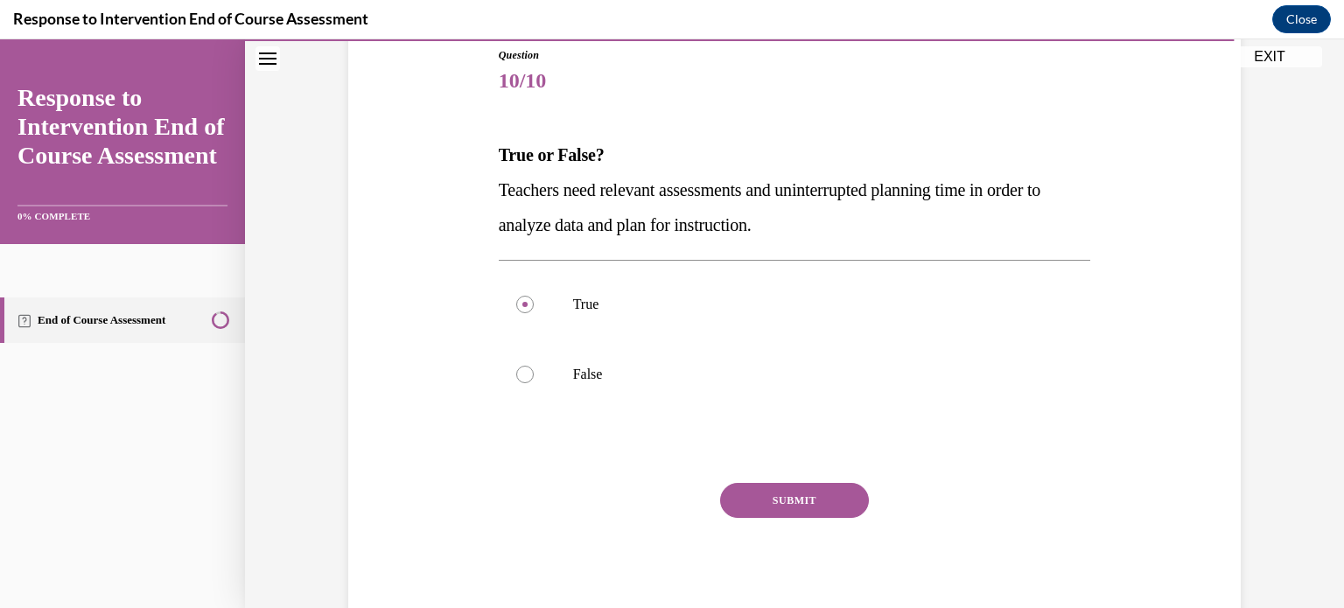
click at [760, 502] on button "SUBMIT" at bounding box center [794, 500] width 149 height 35
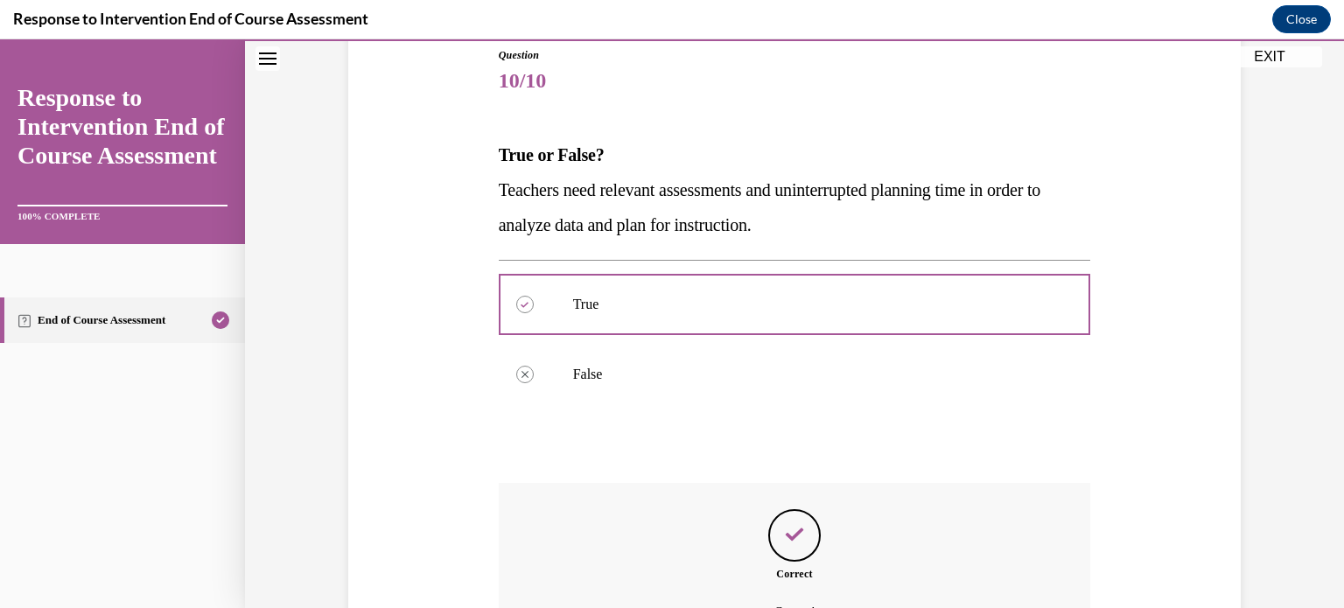
scroll to position [390, 0]
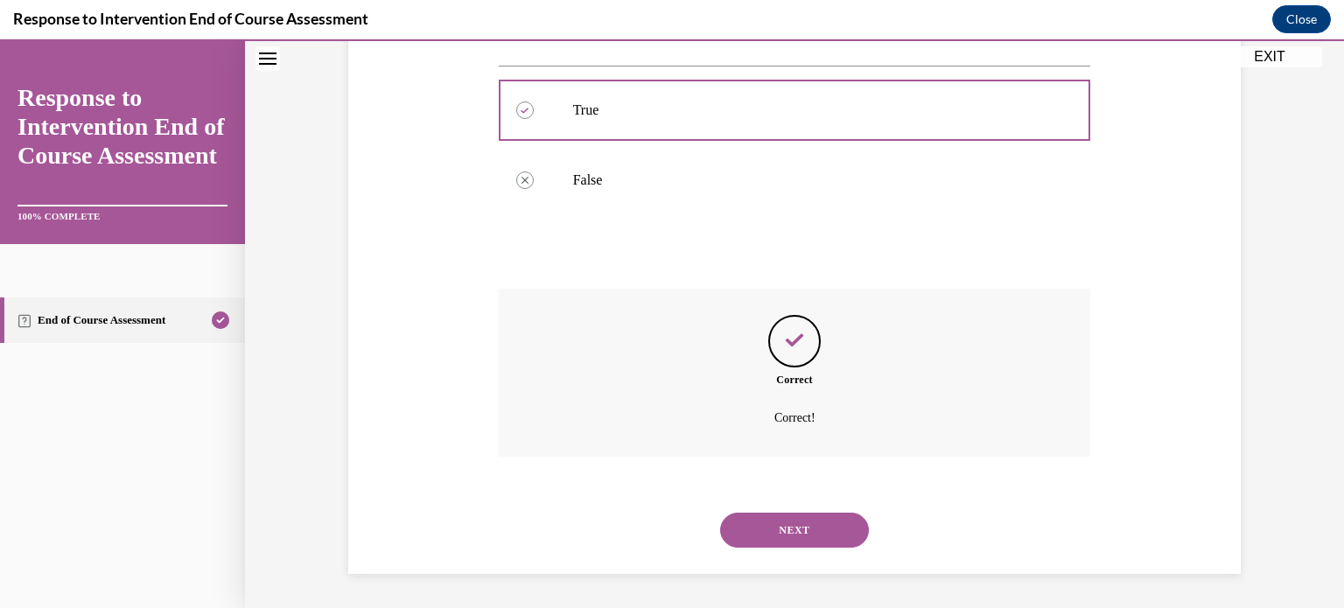
click at [764, 524] on button "NEXT" at bounding box center [794, 530] width 149 height 35
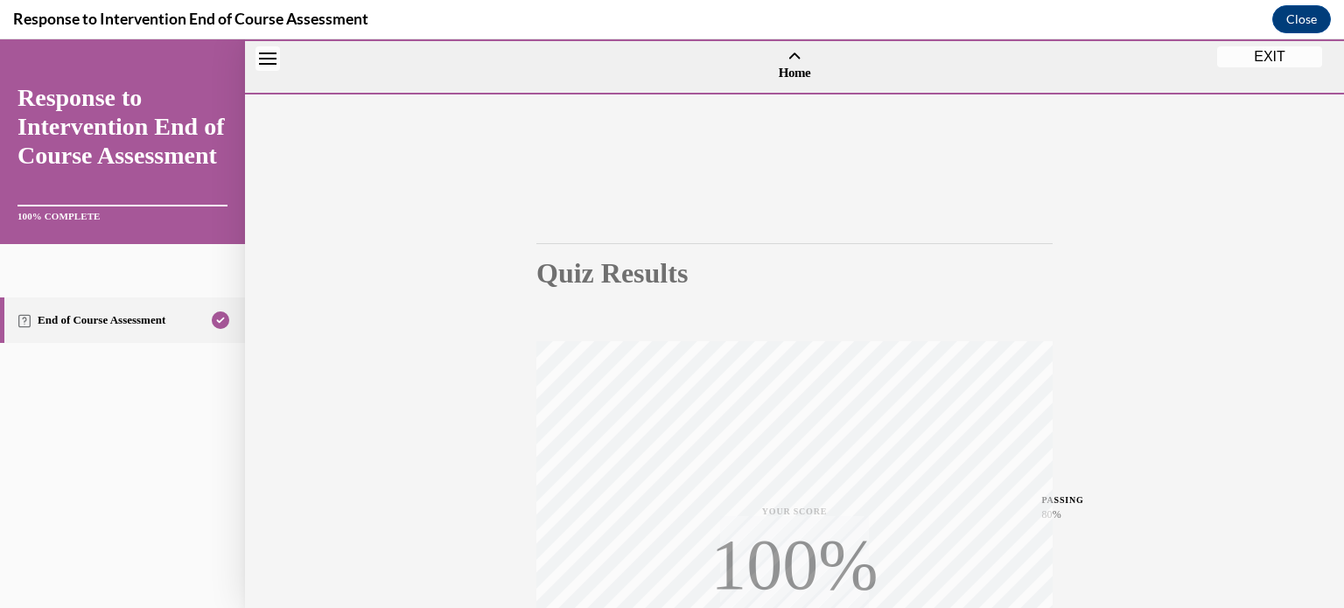
scroll to position [327, 0]
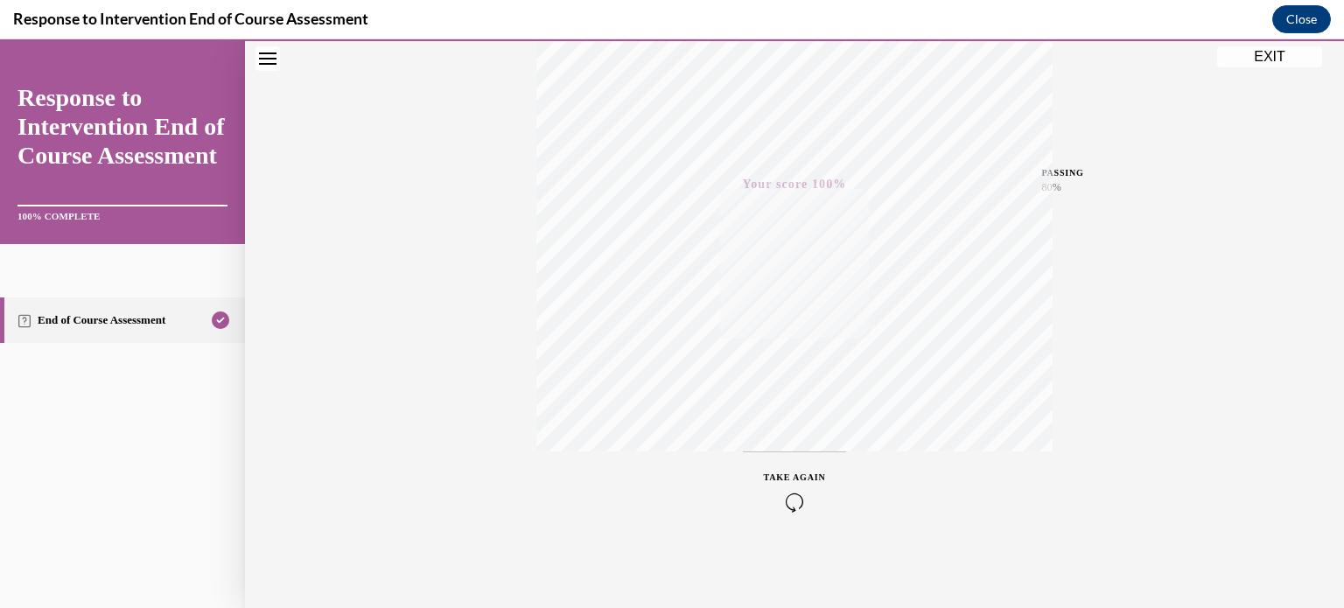
click at [1256, 52] on button "EXIT" at bounding box center [1269, 56] width 105 height 21
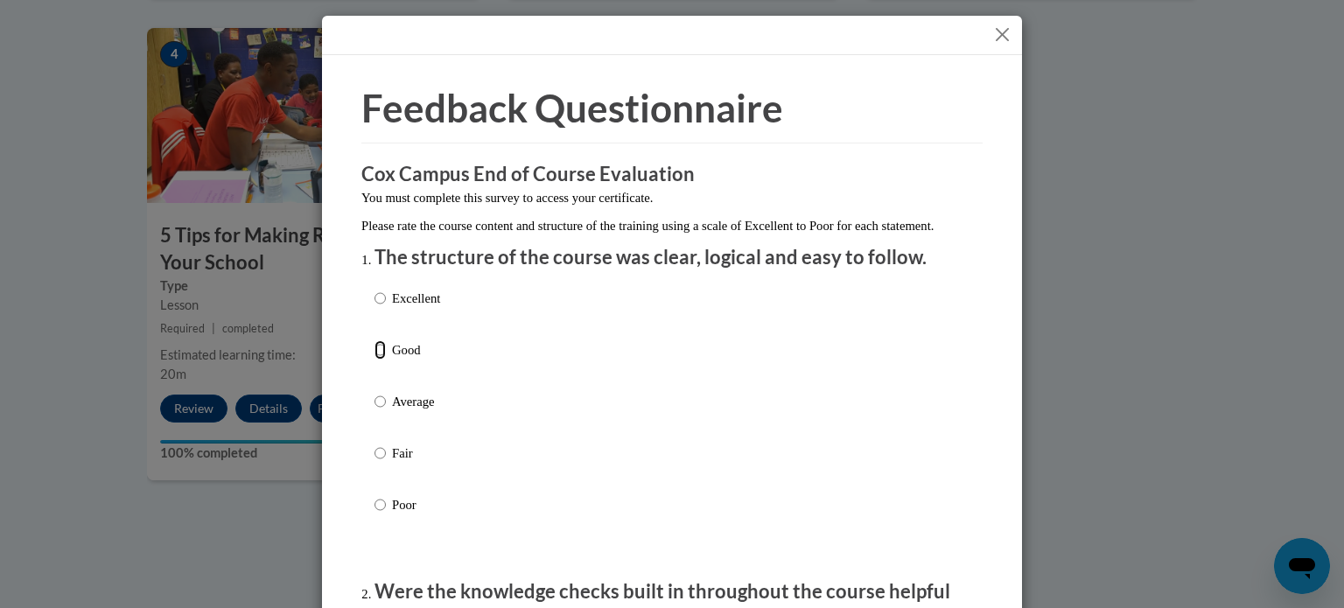
click at [375, 360] on input "Good" at bounding box center [380, 349] width 11 height 19
radio input "true"
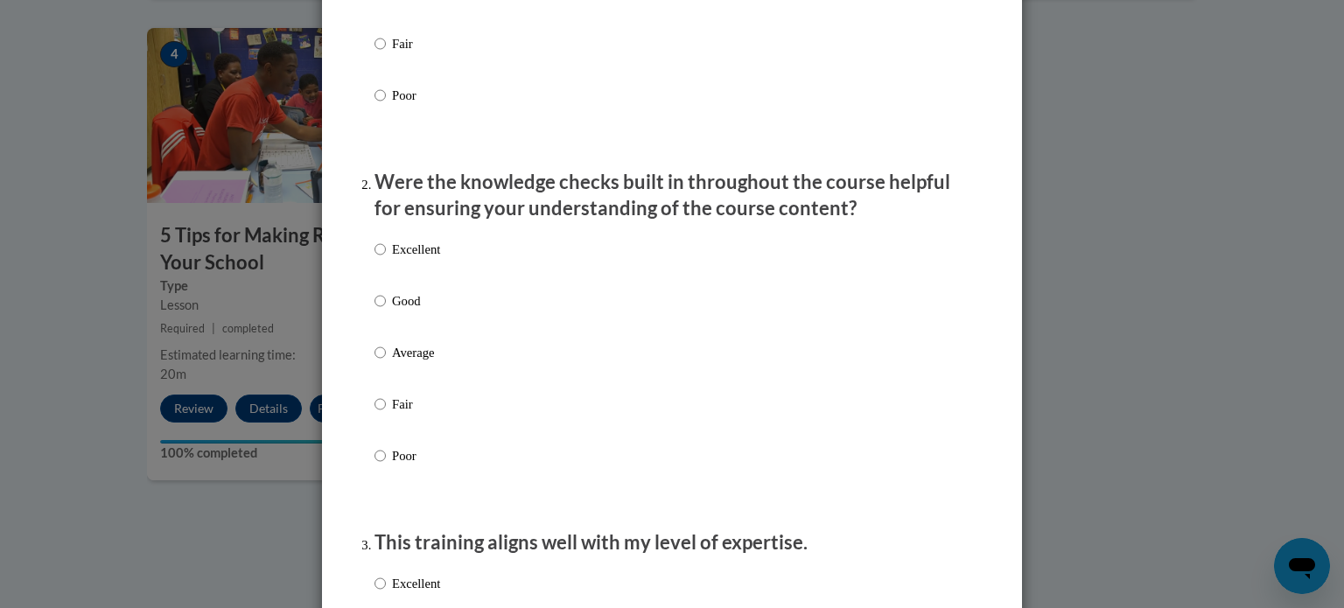
scroll to position [410, 0]
click at [376, 311] on input "Good" at bounding box center [380, 300] width 11 height 19
radio input "true"
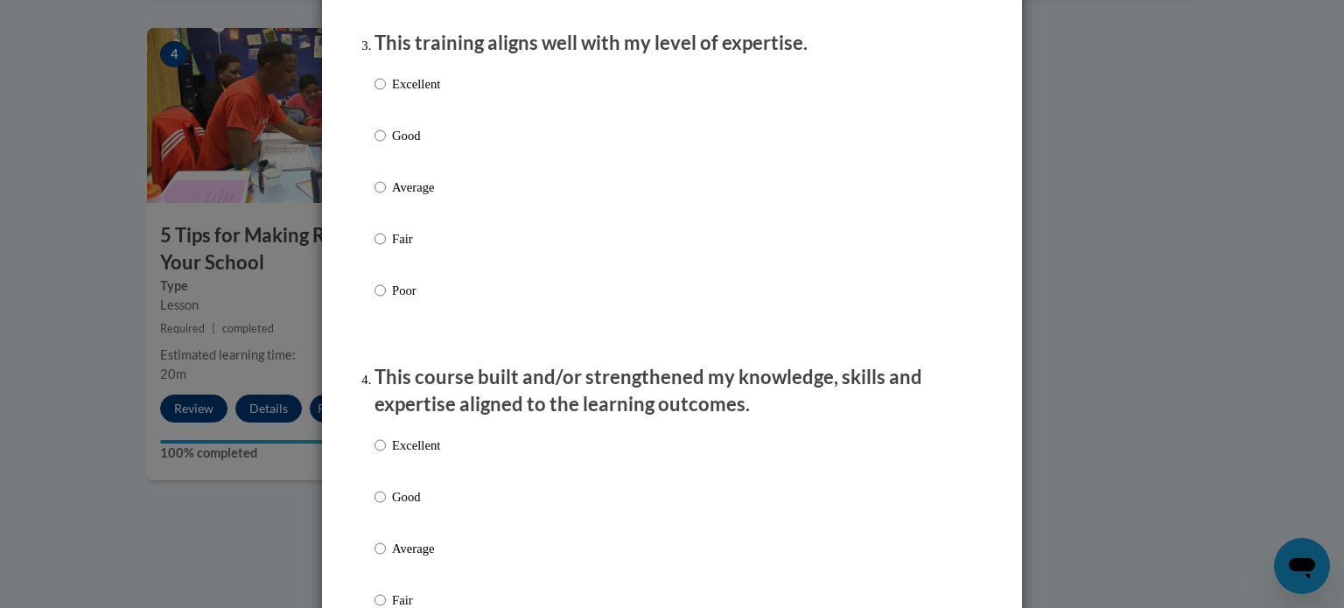
scroll to position [910, 0]
click at [375, 144] on input "Good" at bounding box center [380, 134] width 11 height 19
radio input "true"
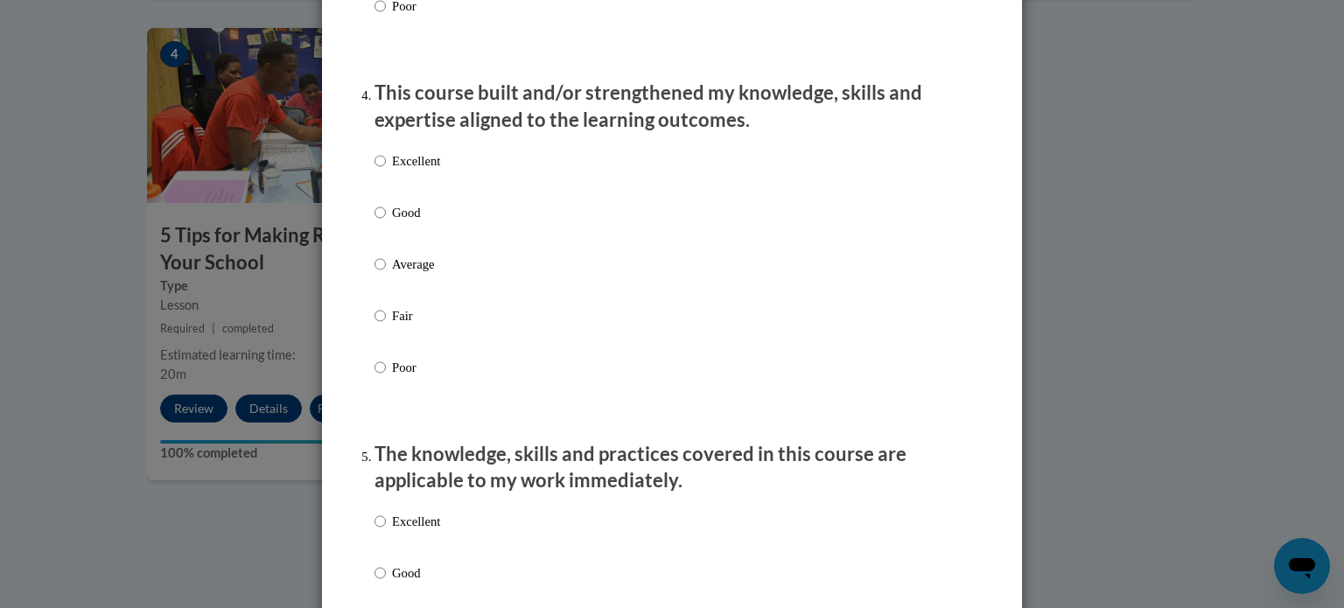
scroll to position [1262, 0]
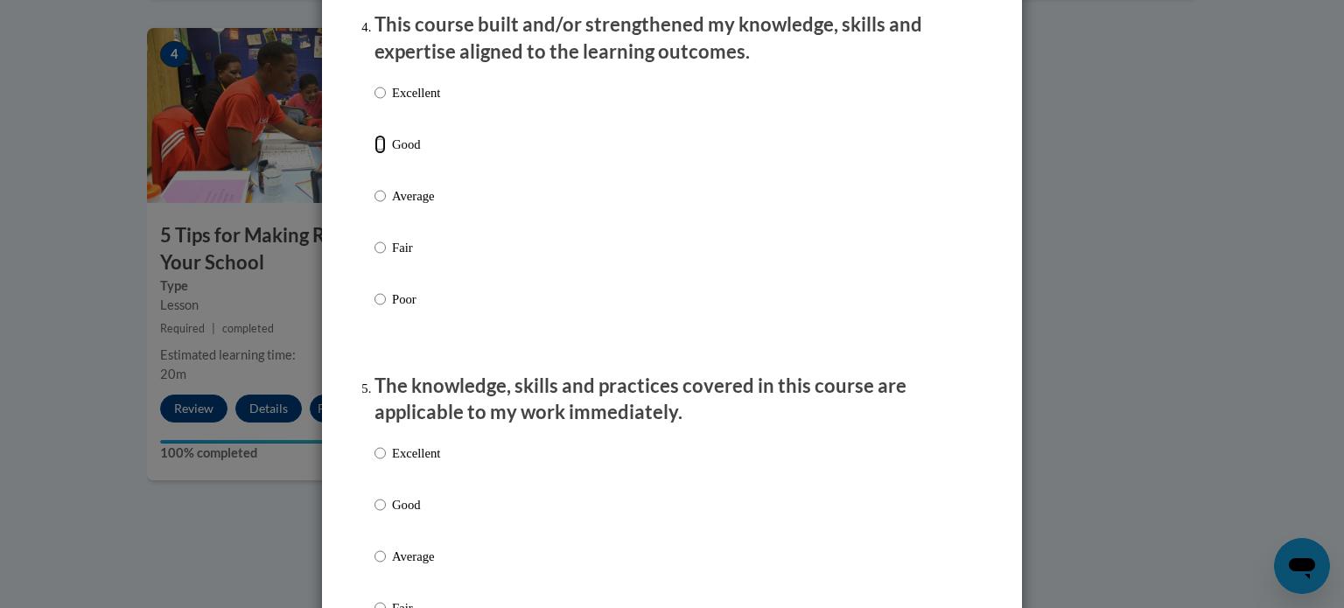
click at [375, 154] on input "Good" at bounding box center [380, 144] width 11 height 19
radio input "true"
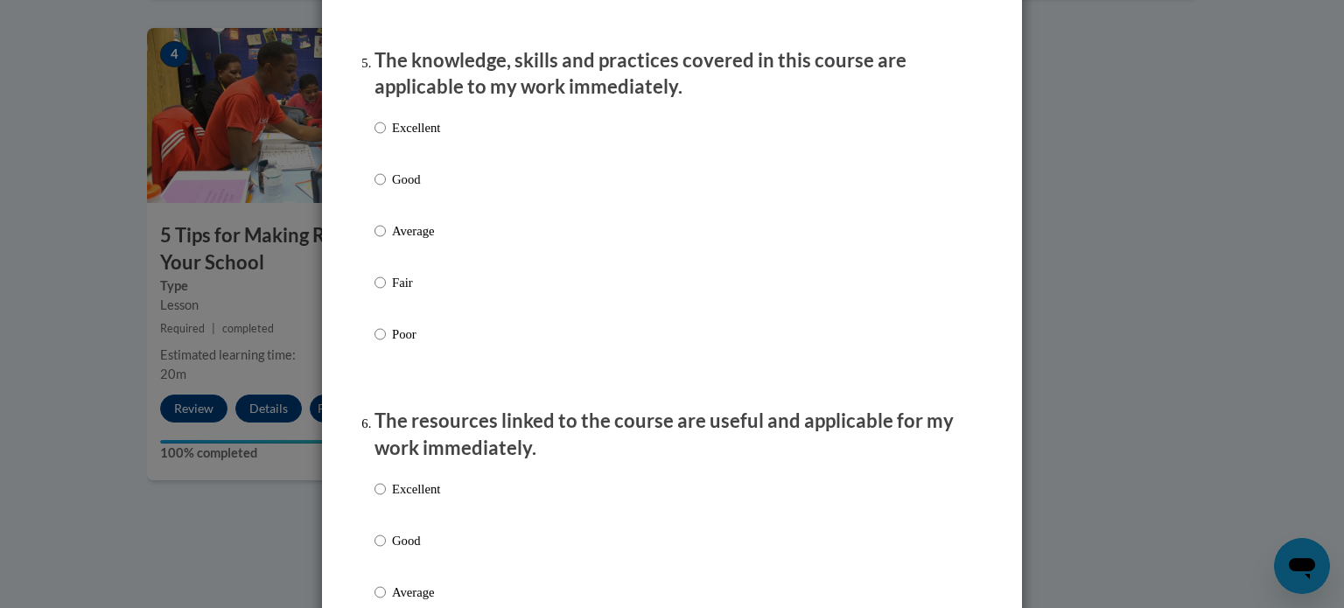
scroll to position [1620, 0]
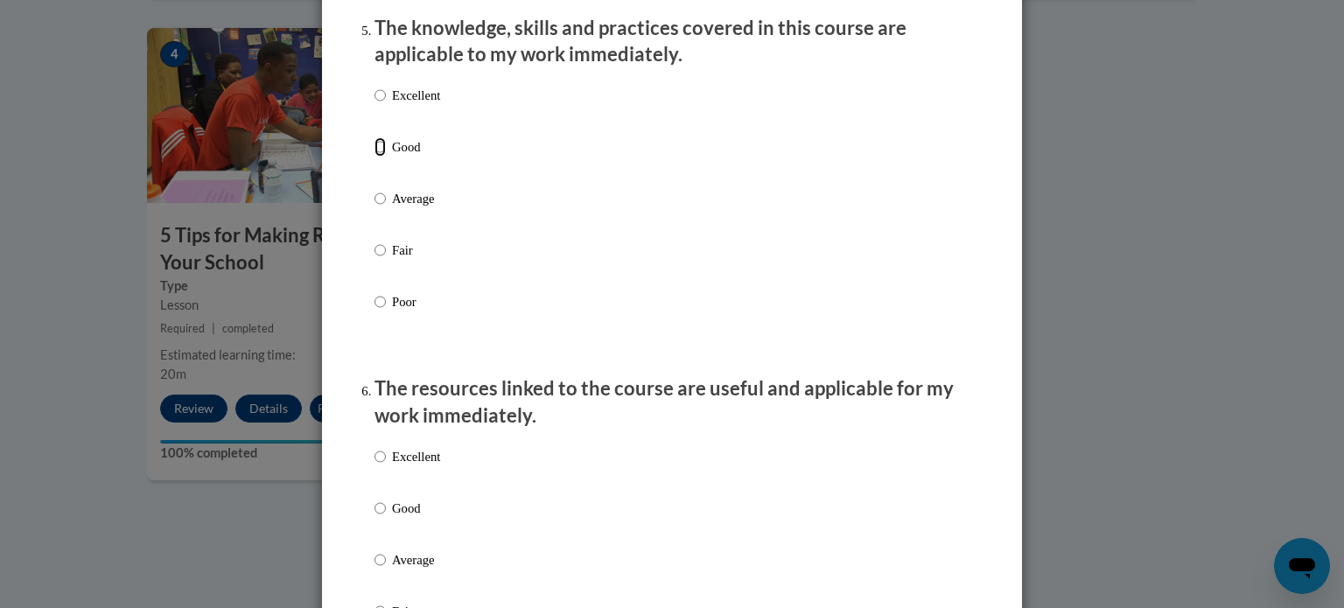
click at [375, 157] on input "Good" at bounding box center [380, 146] width 11 height 19
radio input "true"
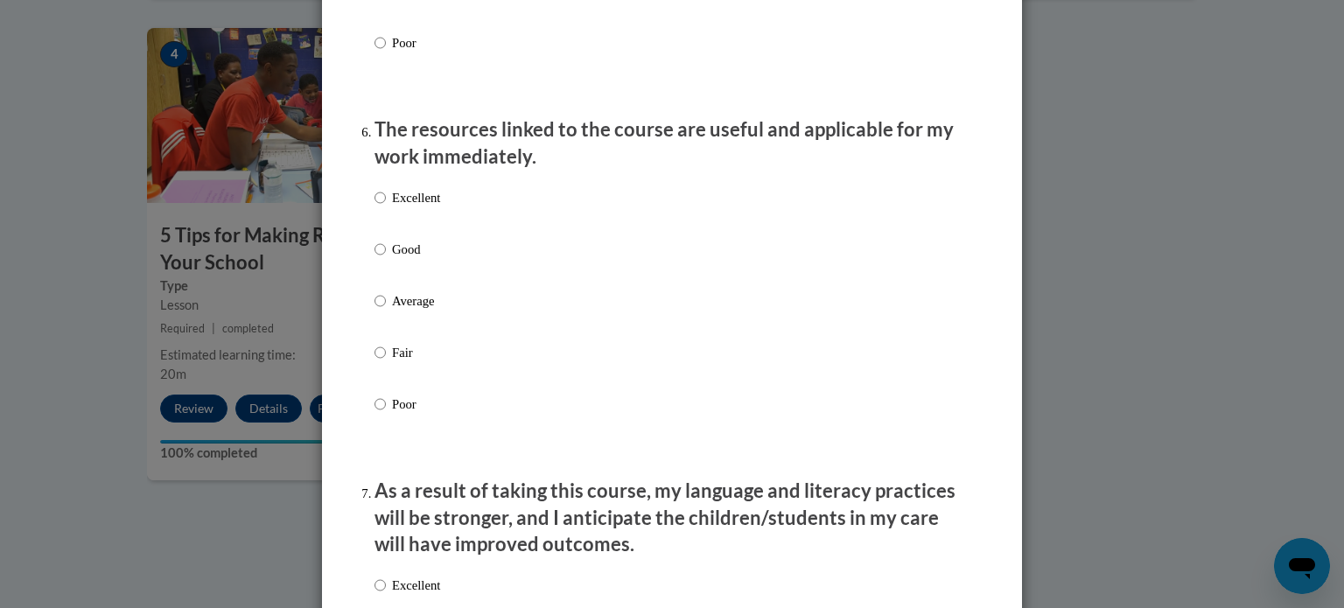
scroll to position [1921, 0]
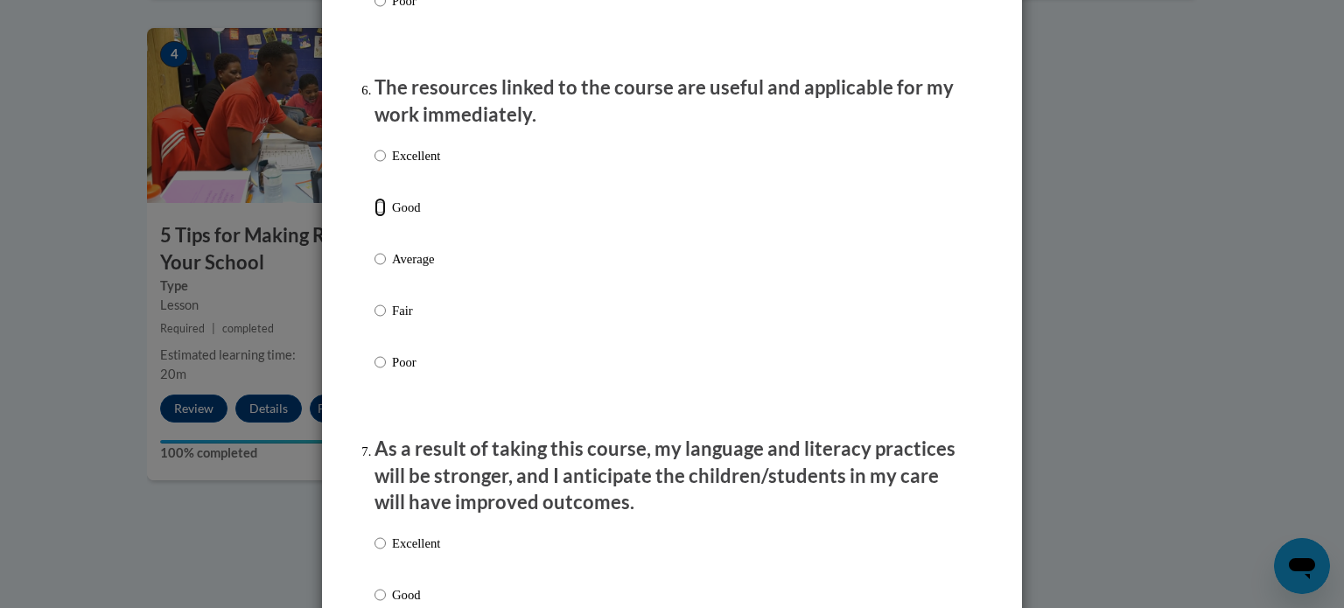
click at [375, 217] on input "Good" at bounding box center [380, 207] width 11 height 19
radio input "true"
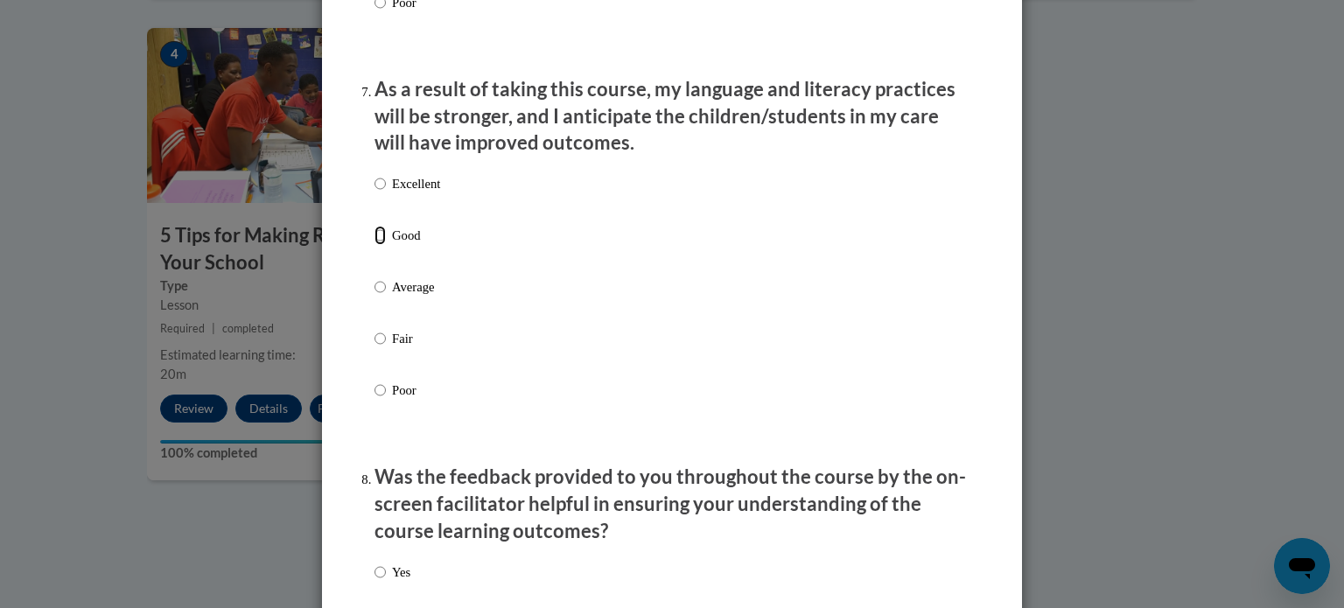
click at [375, 245] on input "Good" at bounding box center [380, 235] width 11 height 19
radio input "true"
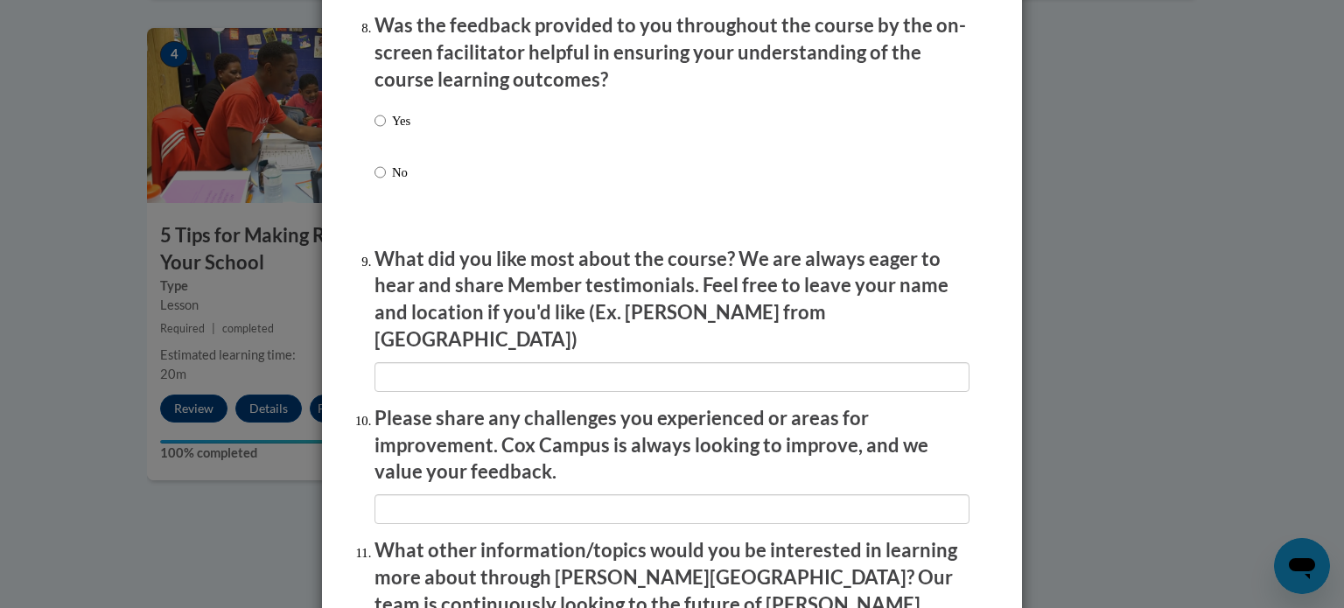
scroll to position [2765, 0]
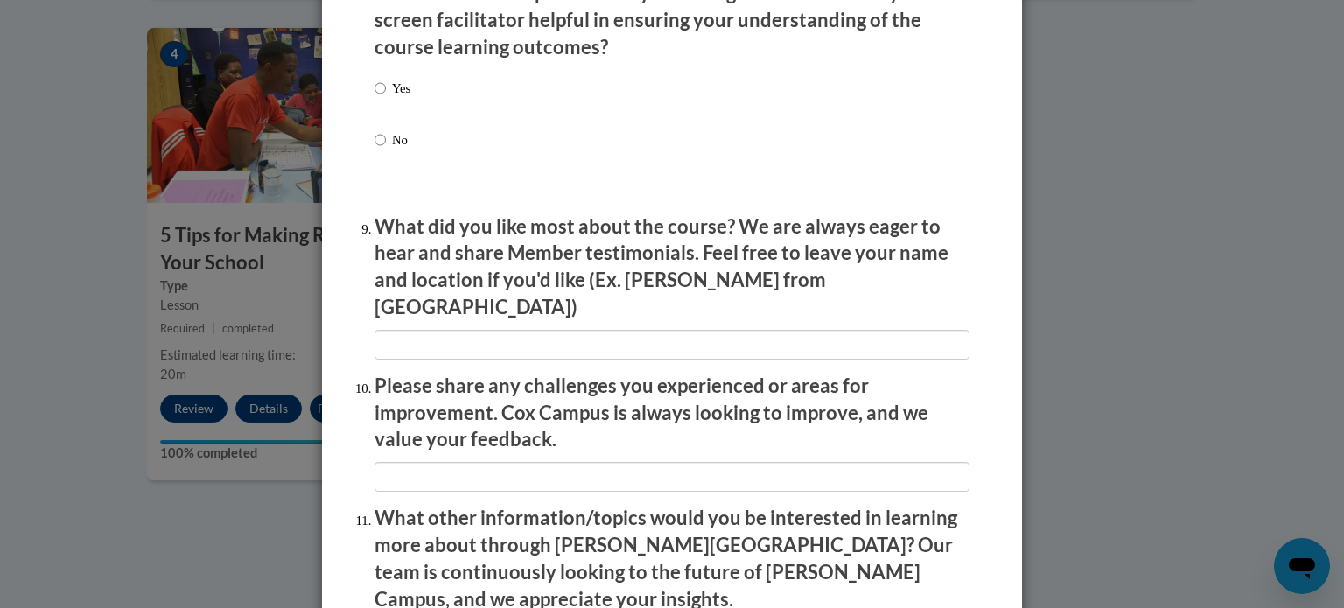
click at [381, 109] on label "Yes" at bounding box center [393, 102] width 36 height 47
click at [381, 98] on input "Yes" at bounding box center [380, 88] width 11 height 19
radio input "true"
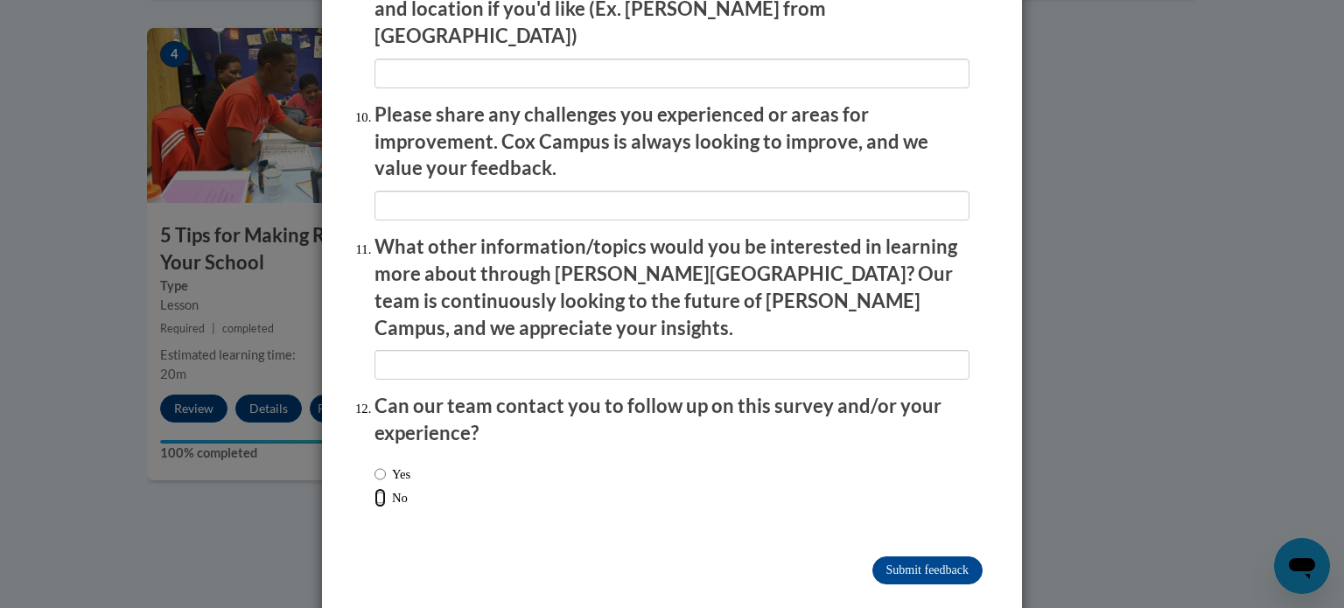
click at [375, 488] on input "No" at bounding box center [380, 497] width 11 height 19
radio input "true"
click at [886, 557] on input "Submit feedback" at bounding box center [928, 571] width 110 height 28
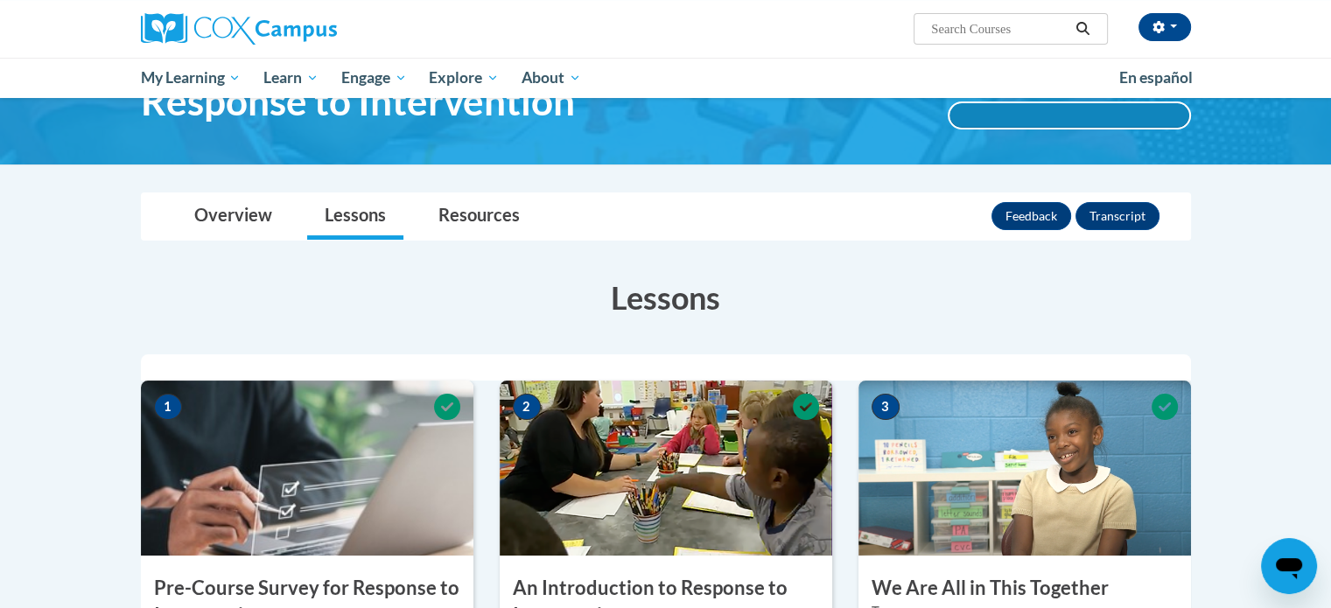
scroll to position [0, 0]
